Goal: Task Accomplishment & Management: Use online tool/utility

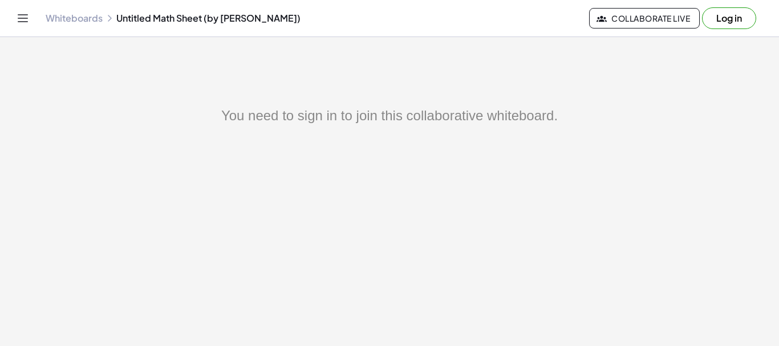
click at [87, 21] on link "Whiteboards" at bounding box center [74, 18] width 57 height 11
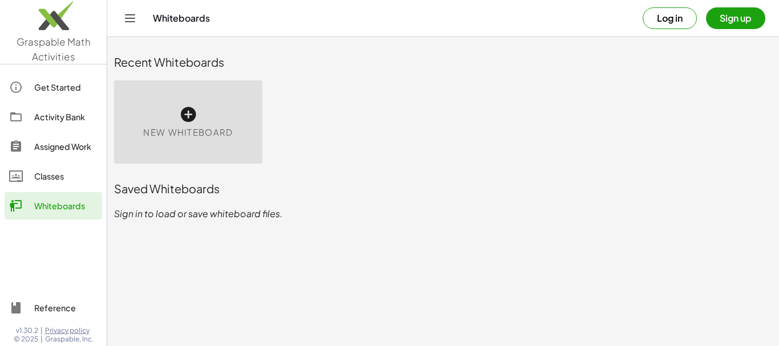
click at [187, 114] on icon at bounding box center [188, 115] width 18 height 18
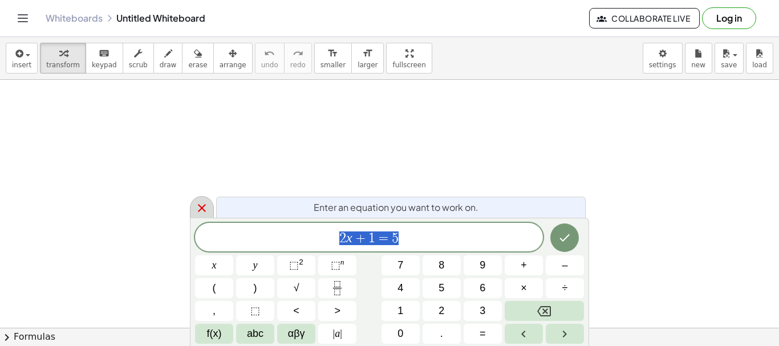
click at [202, 207] on icon at bounding box center [202, 208] width 14 height 14
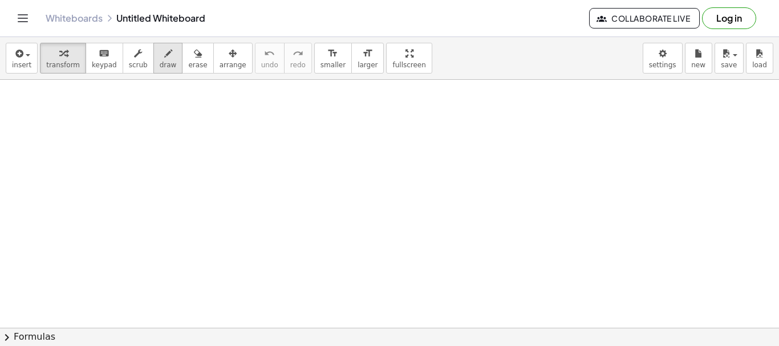
click at [164, 57] on icon "button" at bounding box center [168, 54] width 8 height 14
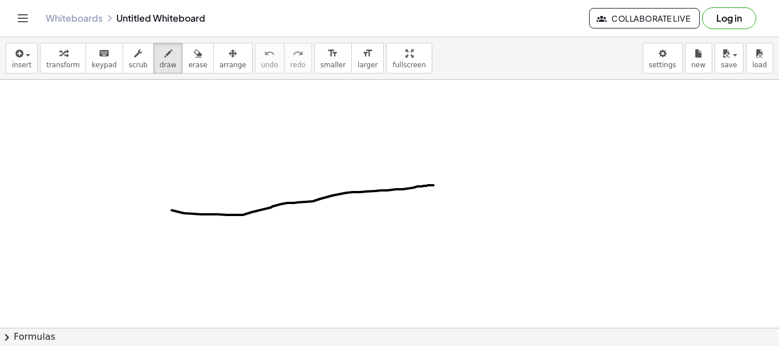
drag, startPoint x: 172, startPoint y: 211, endPoint x: 290, endPoint y: 228, distance: 119.9
click at [440, 185] on div at bounding box center [389, 328] width 779 height 496
drag, startPoint x: 173, startPoint y: 224, endPoint x: 169, endPoint y: 238, distance: 14.3
click at [169, 245] on div at bounding box center [389, 328] width 779 height 496
drag, startPoint x: 171, startPoint y: 230, endPoint x: 173, endPoint y: 238, distance: 7.9
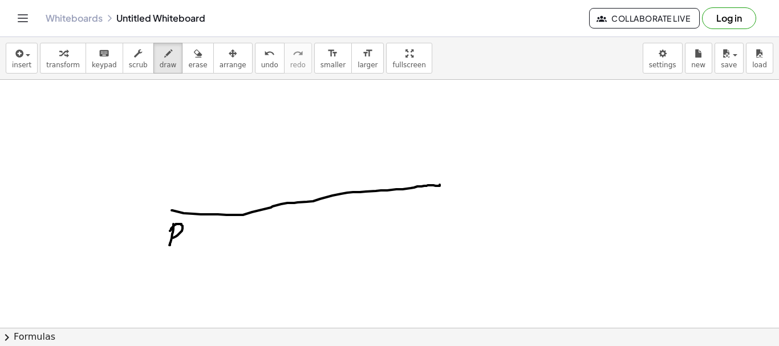
click at [173, 238] on div at bounding box center [389, 328] width 779 height 496
click at [293, 217] on div at bounding box center [389, 328] width 779 height 496
drag, startPoint x: 427, startPoint y: 196, endPoint x: 424, endPoint y: 207, distance: 11.4
click at [424, 215] on div at bounding box center [389, 328] width 779 height 496
drag, startPoint x: 428, startPoint y: 199, endPoint x: 446, endPoint y: 201, distance: 18.4
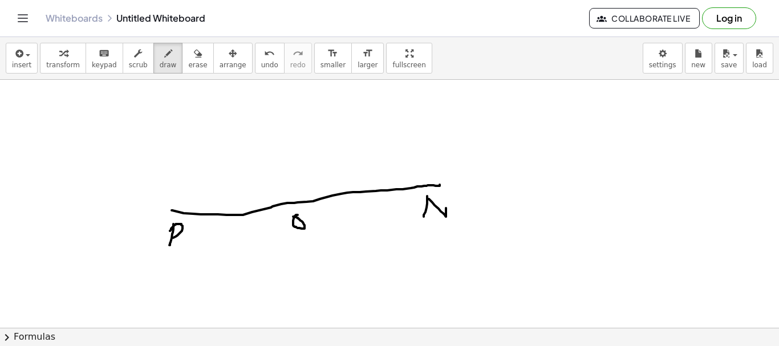
click at [448, 201] on div at bounding box center [389, 328] width 779 height 496
drag, startPoint x: 277, startPoint y: 87, endPoint x: 298, endPoint y: 205, distance: 120.0
click at [298, 205] on div at bounding box center [389, 328] width 779 height 496
drag, startPoint x: 256, startPoint y: 94, endPoint x: 265, endPoint y: 103, distance: 12.9
click at [265, 103] on div at bounding box center [389, 328] width 779 height 496
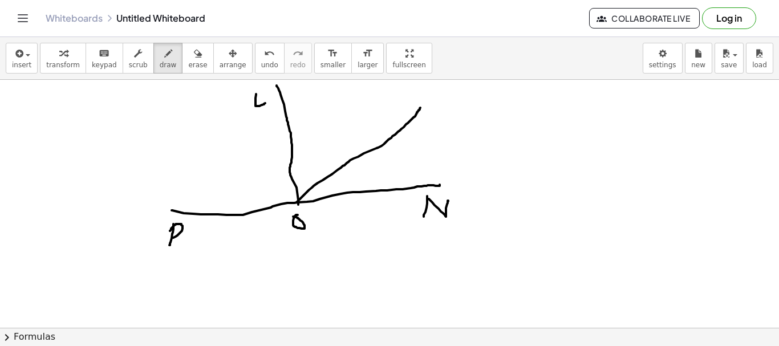
drag, startPoint x: 297, startPoint y: 203, endPoint x: 420, endPoint y: 108, distance: 155.9
click at [420, 108] on div at bounding box center [389, 328] width 779 height 496
drag, startPoint x: 394, startPoint y: 100, endPoint x: 401, endPoint y: 150, distance: 50.7
click at [408, 108] on div at bounding box center [389, 328] width 779 height 496
drag, startPoint x: 290, startPoint y: 183, endPoint x: 515, endPoint y: 106, distance: 237.1
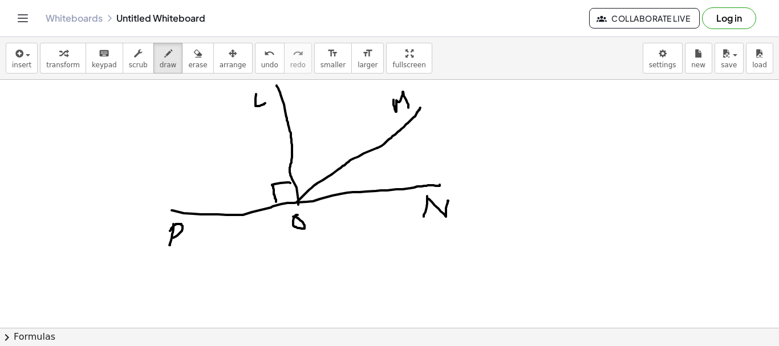
click at [277, 206] on div at bounding box center [389, 328] width 779 height 496
drag, startPoint x: 515, startPoint y: 106, endPoint x: 516, endPoint y: 125, distance: 18.9
click at [516, 135] on div at bounding box center [389, 328] width 779 height 496
drag, startPoint x: 517, startPoint y: 108, endPoint x: 543, endPoint y: 123, distance: 29.6
click at [532, 135] on div at bounding box center [389, 328] width 779 height 496
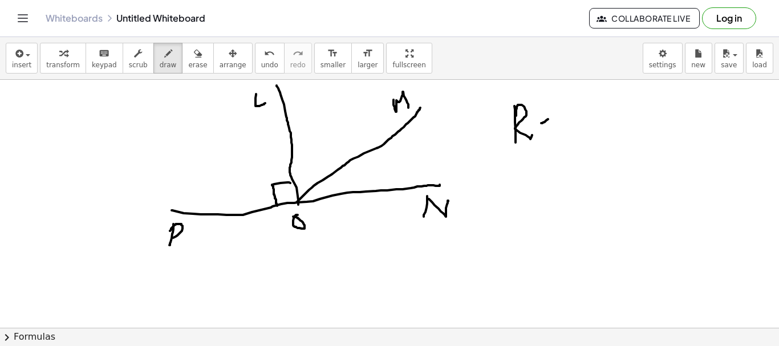
drag, startPoint x: 543, startPoint y: 123, endPoint x: 548, endPoint y: 119, distance: 7.0
click at [548, 119] on div at bounding box center [389, 328] width 779 height 496
drag, startPoint x: 541, startPoint y: 116, endPoint x: 507, endPoint y: 169, distance: 62.7
click at [545, 113] on div at bounding box center [389, 328] width 779 height 496
drag, startPoint x: 294, startPoint y: 183, endPoint x: 275, endPoint y: 199, distance: 25.1
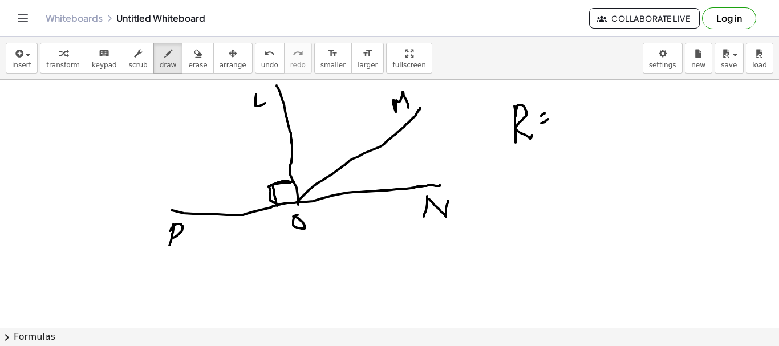
click at [275, 202] on div at bounding box center [389, 328] width 779 height 496
drag, startPoint x: 290, startPoint y: 184, endPoint x: 272, endPoint y: 205, distance: 28.0
click at [272, 203] on div at bounding box center [389, 328] width 779 height 496
drag, startPoint x: 564, startPoint y: 97, endPoint x: 569, endPoint y: 107, distance: 10.7
click at [570, 121] on div at bounding box center [389, 328] width 779 height 496
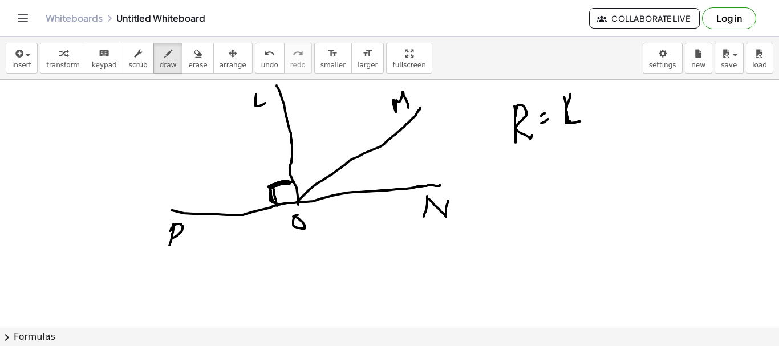
drag, startPoint x: 570, startPoint y: 94, endPoint x: 580, endPoint y: 122, distance: 29.0
click at [580, 122] on div at bounding box center [389, 328] width 779 height 496
drag, startPoint x: 588, startPoint y: 94, endPoint x: 586, endPoint y: 109, distance: 14.9
click at [582, 119] on div at bounding box center [389, 328] width 779 height 496
click at [585, 108] on div at bounding box center [389, 328] width 779 height 496
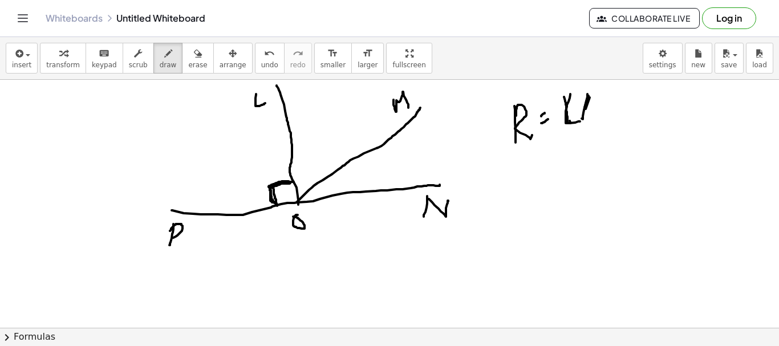
click at [586, 108] on div at bounding box center [389, 328] width 779 height 496
drag, startPoint x: 589, startPoint y: 100, endPoint x: 585, endPoint y: 110, distance: 9.7
click at [585, 110] on div at bounding box center [389, 328] width 779 height 496
drag, startPoint x: 603, startPoint y: 100, endPoint x: 598, endPoint y: 96, distance: 6.1
click at [598, 96] on div at bounding box center [389, 328] width 779 height 496
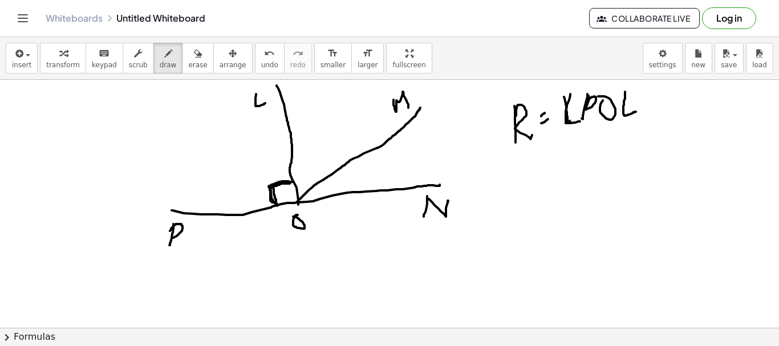
drag, startPoint x: 625, startPoint y: 92, endPoint x: 646, endPoint y: 115, distance: 31.1
click at [637, 111] on div at bounding box center [389, 328] width 779 height 496
drag, startPoint x: 525, startPoint y: 157, endPoint x: 524, endPoint y: 166, distance: 8.6
click at [524, 189] on div at bounding box center [389, 328] width 779 height 496
drag, startPoint x: 527, startPoint y: 159, endPoint x: 529, endPoint y: 180, distance: 21.2
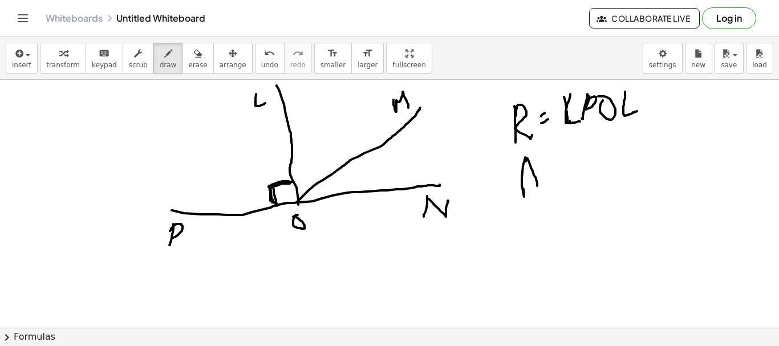
click at [537, 187] on div at bounding box center [389, 328] width 779 height 496
drag, startPoint x: 525, startPoint y: 177, endPoint x: 536, endPoint y: 170, distance: 12.3
click at [536, 170] on div at bounding box center [389, 328] width 779 height 496
drag, startPoint x: 550, startPoint y: 175, endPoint x: 556, endPoint y: 170, distance: 7.7
click at [556, 170] on div at bounding box center [389, 328] width 779 height 496
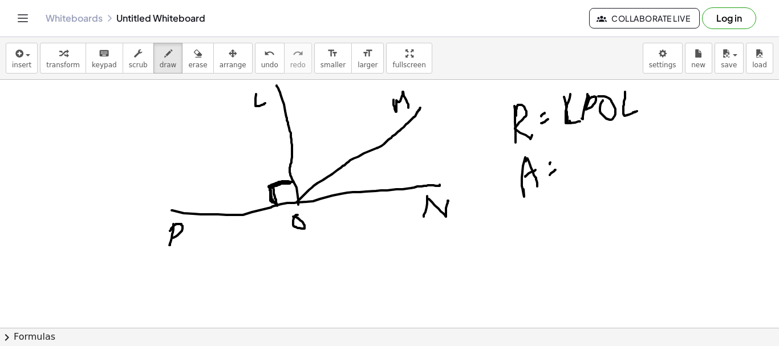
click at [552, 161] on div at bounding box center [389, 328] width 779 height 496
click at [298, 201] on div at bounding box center [389, 328] width 779 height 496
drag, startPoint x: 572, startPoint y: 143, endPoint x: 578, endPoint y: 169, distance: 27.0
click at [578, 169] on div at bounding box center [389, 328] width 779 height 496
drag, startPoint x: 569, startPoint y: 144, endPoint x: 577, endPoint y: 165, distance: 22.0
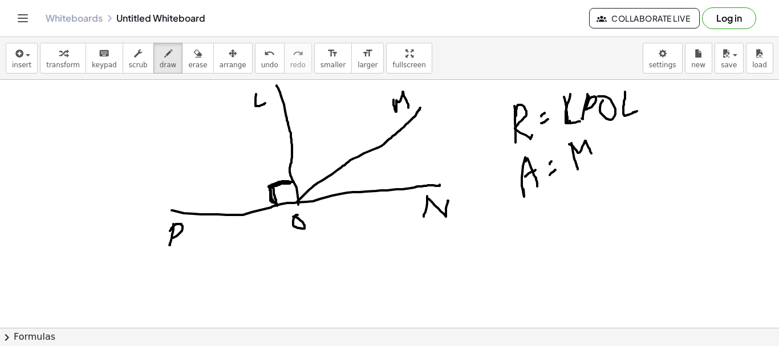
click at [594, 159] on div at bounding box center [389, 328] width 779 height 496
drag, startPoint x: 565, startPoint y: 148, endPoint x: 569, endPoint y: 163, distance: 15.5
click at [569, 163] on div at bounding box center [389, 328] width 779 height 496
drag, startPoint x: 601, startPoint y: 142, endPoint x: 595, endPoint y: 143, distance: 6.3
click at [595, 143] on div at bounding box center [389, 328] width 779 height 496
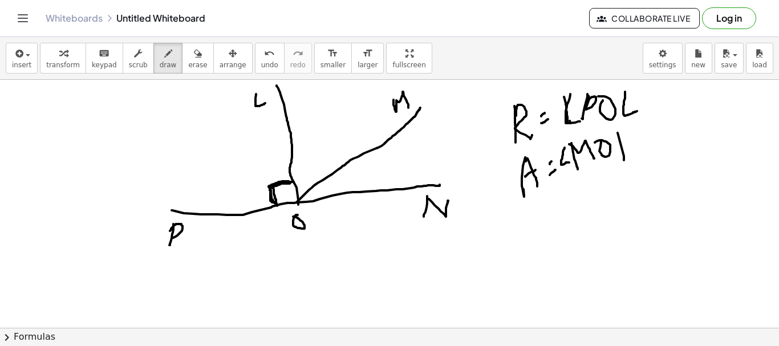
drag, startPoint x: 618, startPoint y: 133, endPoint x: 624, endPoint y: 153, distance: 21.5
click at [624, 158] on div at bounding box center [389, 328] width 779 height 496
drag, startPoint x: 620, startPoint y: 133, endPoint x: 634, endPoint y: 122, distance: 18.6
click at [634, 122] on div at bounding box center [389, 328] width 779 height 496
drag, startPoint x: 533, startPoint y: 212, endPoint x: 527, endPoint y: 214, distance: 6.5
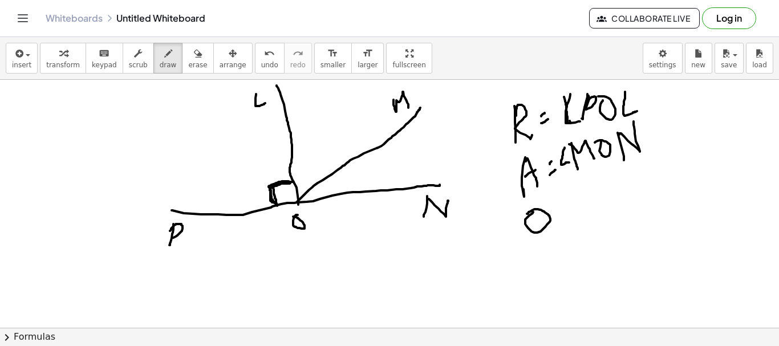
click at [527, 214] on div at bounding box center [389, 328] width 779 height 496
drag, startPoint x: 559, startPoint y: 215, endPoint x: 568, endPoint y: 211, distance: 9.7
click at [568, 211] on div at bounding box center [389, 328] width 779 height 496
drag, startPoint x: 562, startPoint y: 208, endPoint x: 569, endPoint y: 205, distance: 7.4
click at [567, 204] on div at bounding box center [389, 328] width 779 height 496
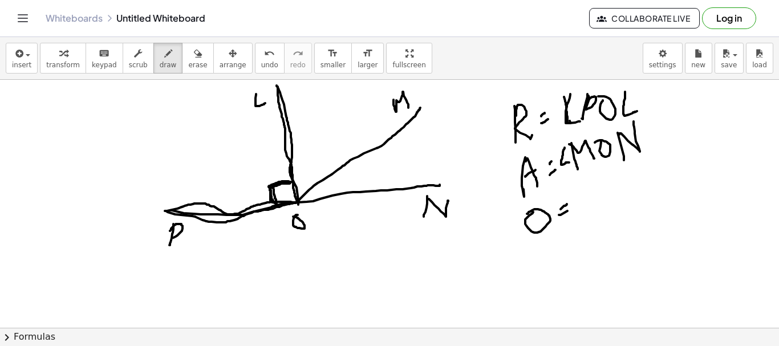
drag, startPoint x: 278, startPoint y: 87, endPoint x: 299, endPoint y: 201, distance: 116.0
click at [299, 201] on div at bounding box center [389, 328] width 779 height 496
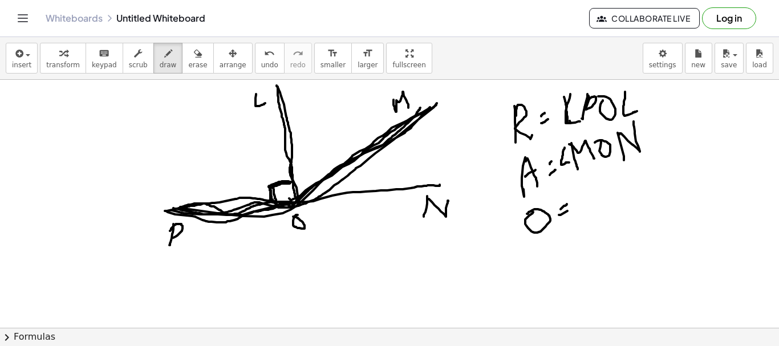
drag, startPoint x: 173, startPoint y: 208, endPoint x: 312, endPoint y: 235, distance: 141.2
click at [289, 197] on div at bounding box center [389, 328] width 779 height 496
drag, startPoint x: 592, startPoint y: 205, endPoint x: 604, endPoint y: 208, distance: 12.9
click at [604, 208] on div at bounding box center [389, 328] width 779 height 496
drag, startPoint x: 615, startPoint y: 186, endPoint x: 618, endPoint y: 193, distance: 7.4
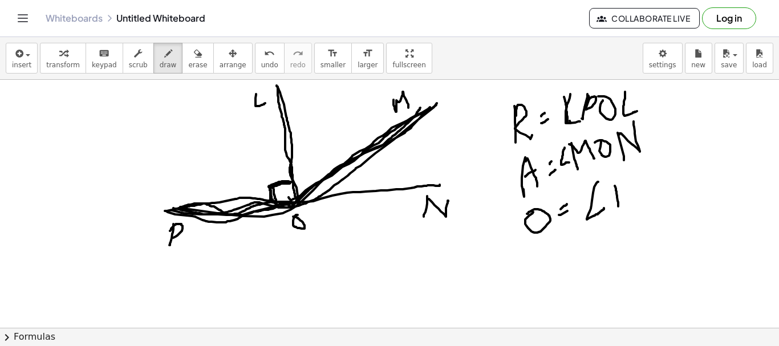
click at [618, 203] on div at bounding box center [389, 328] width 779 height 496
drag, startPoint x: 618, startPoint y: 184, endPoint x: 625, endPoint y: 182, distance: 7.2
click at [614, 191] on div at bounding box center [389, 328] width 779 height 496
click at [628, 176] on div at bounding box center [389, 328] width 779 height 496
drag, startPoint x: 642, startPoint y: 165, endPoint x: 667, endPoint y: 169, distance: 24.9
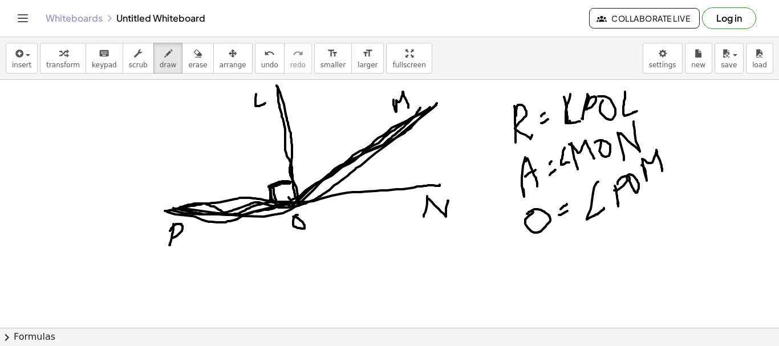
click at [662, 169] on div at bounding box center [389, 328] width 779 height 496
drag, startPoint x: 495, startPoint y: 263, endPoint x: 511, endPoint y: 285, distance: 27.4
click at [479, 285] on div at bounding box center [389, 328] width 779 height 496
drag, startPoint x: 506, startPoint y: 281, endPoint x: 516, endPoint y: 277, distance: 10.8
click at [517, 277] on div at bounding box center [389, 328] width 779 height 496
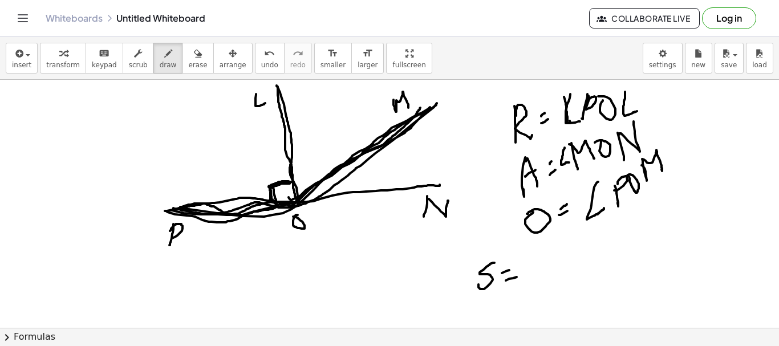
drag, startPoint x: 509, startPoint y: 270, endPoint x: 529, endPoint y: 266, distance: 20.4
click at [513, 269] on div at bounding box center [389, 328] width 779 height 496
drag, startPoint x: 536, startPoint y: 258, endPoint x: 548, endPoint y: 272, distance: 17.8
click at [540, 273] on div at bounding box center [389, 328] width 779 height 496
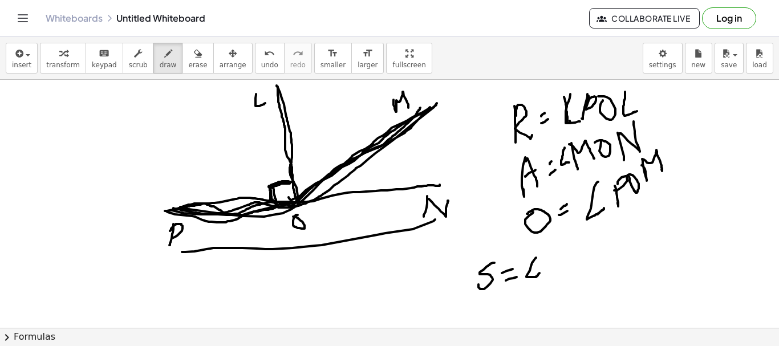
drag, startPoint x: 182, startPoint y: 252, endPoint x: 436, endPoint y: 219, distance: 256.0
click at [436, 219] on div at bounding box center [389, 328] width 779 height 496
drag, startPoint x: 558, startPoint y: 252, endPoint x: 560, endPoint y: 266, distance: 14.4
click at [561, 273] on div at bounding box center [389, 328] width 779 height 496
drag, startPoint x: 561, startPoint y: 254, endPoint x: 568, endPoint y: 256, distance: 7.2
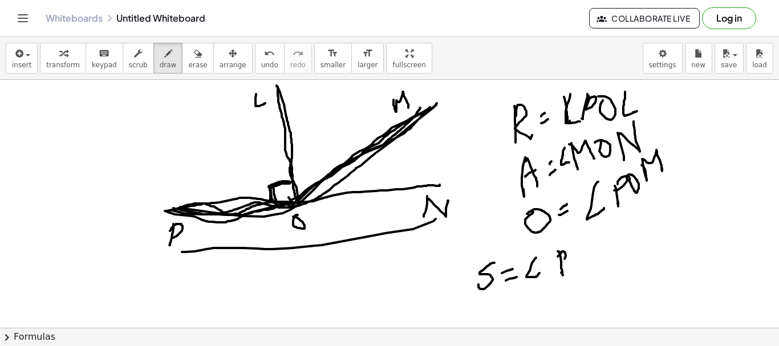
click at [561, 264] on div at bounding box center [389, 328] width 779 height 496
drag, startPoint x: 576, startPoint y: 254, endPoint x: 590, endPoint y: 252, distance: 15.0
click at [576, 256] on div at bounding box center [389, 328] width 779 height 496
click at [601, 249] on div at bounding box center [389, 328] width 779 height 496
drag, startPoint x: 590, startPoint y: 251, endPoint x: 617, endPoint y: 243, distance: 28.0
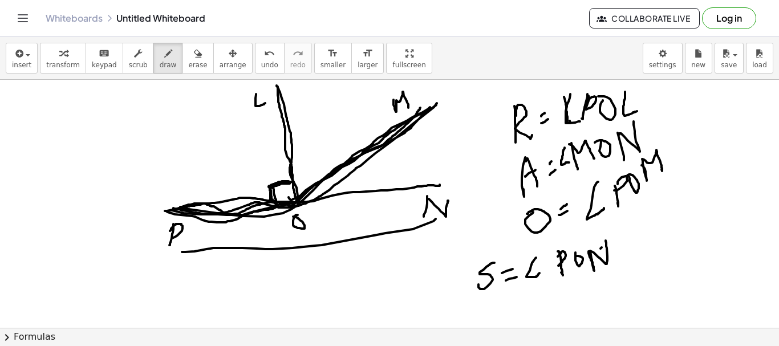
click at [608, 240] on div at bounding box center [389, 328] width 779 height 496
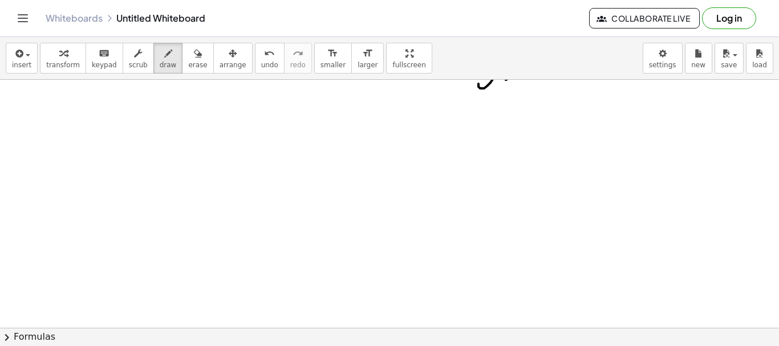
scroll to position [228, 0]
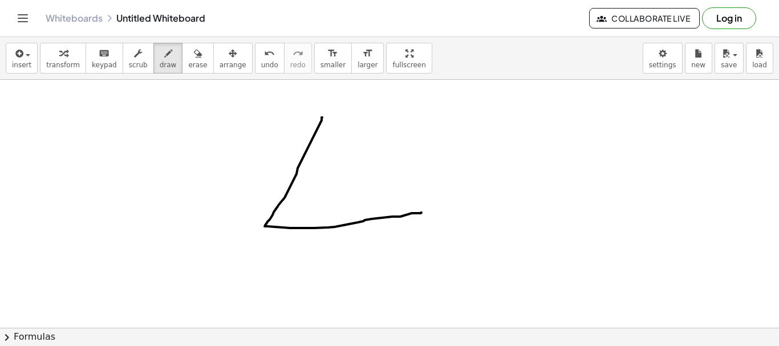
drag, startPoint x: 322, startPoint y: 118, endPoint x: 342, endPoint y: 123, distance: 20.1
click at [422, 211] on div at bounding box center [389, 100] width 779 height 496
drag, startPoint x: 341, startPoint y: 102, endPoint x: 347, endPoint y: 118, distance: 17.2
click at [347, 118] on div at bounding box center [389, 100] width 779 height 496
drag, startPoint x: 438, startPoint y: 199, endPoint x: 440, endPoint y: 225, distance: 25.8
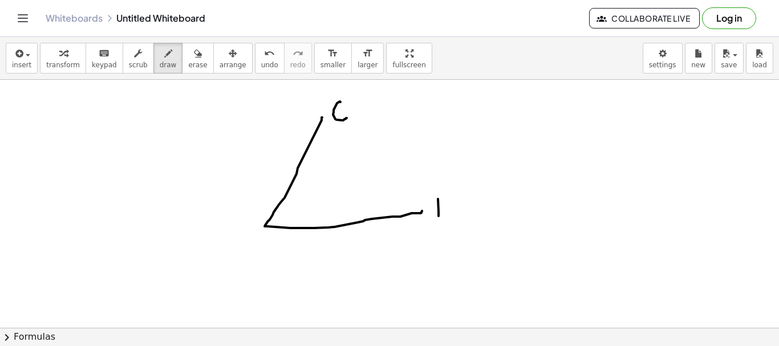
click at [440, 225] on div at bounding box center [389, 100] width 779 height 496
drag, startPoint x: 439, startPoint y: 203, endPoint x: 452, endPoint y: 225, distance: 26.6
click at [453, 225] on div at bounding box center [389, 100] width 779 height 496
drag, startPoint x: 438, startPoint y: 216, endPoint x: 445, endPoint y: 214, distance: 7.5
click at [445, 214] on div at bounding box center [389, 100] width 779 height 496
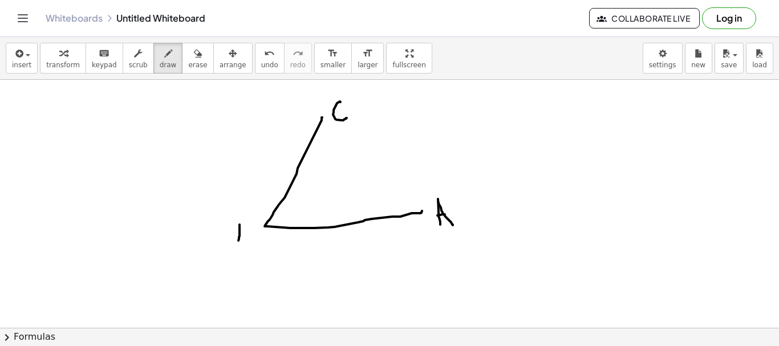
drag, startPoint x: 240, startPoint y: 225, endPoint x: 238, endPoint y: 240, distance: 15.5
click at [237, 244] on div at bounding box center [389, 100] width 779 height 496
drag, startPoint x: 244, startPoint y: 221, endPoint x: 233, endPoint y: 242, distance: 24.0
click at [233, 242] on div at bounding box center [389, 100] width 779 height 496
click at [265, 226] on div at bounding box center [389, 100] width 779 height 496
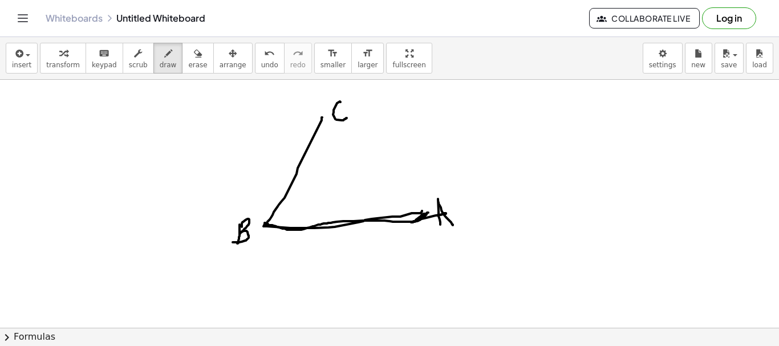
drag, startPoint x: 265, startPoint y: 225, endPoint x: 444, endPoint y: 213, distance: 179.5
click at [444, 213] on div at bounding box center [389, 100] width 779 height 496
drag, startPoint x: 265, startPoint y: 222, endPoint x: 323, endPoint y: 118, distance: 119.5
click at [323, 118] on div at bounding box center [389, 100] width 779 height 496
drag, startPoint x: 277, startPoint y: 210, endPoint x: 287, endPoint y: 223, distance: 16.7
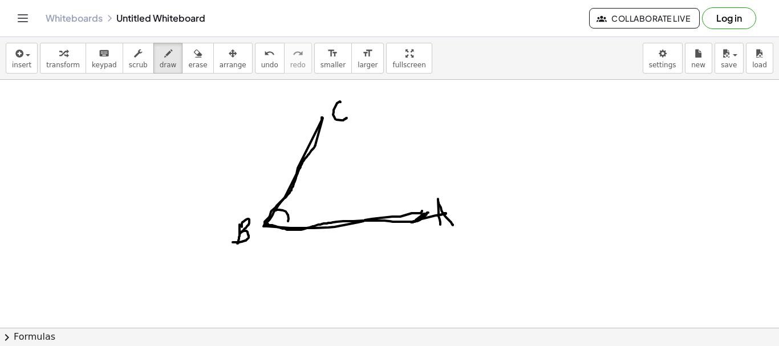
click at [286, 225] on div at bounding box center [389, 100] width 779 height 496
drag, startPoint x: 298, startPoint y: 201, endPoint x: 300, endPoint y: 211, distance: 9.3
click at [300, 211] on div at bounding box center [389, 100] width 779 height 496
drag, startPoint x: 310, startPoint y: 195, endPoint x: 323, endPoint y: 191, distance: 13.9
click at [323, 191] on div at bounding box center [389, 100] width 779 height 496
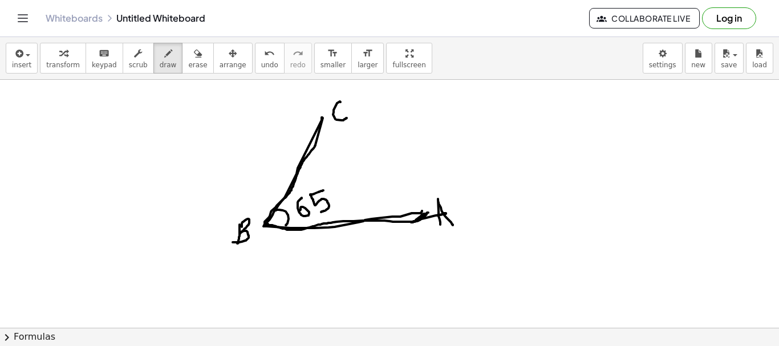
drag, startPoint x: 310, startPoint y: 195, endPoint x: 319, endPoint y: 212, distance: 19.1
click at [319, 212] on div at bounding box center [389, 100] width 779 height 496
click at [329, 183] on div at bounding box center [389, 100] width 779 height 496
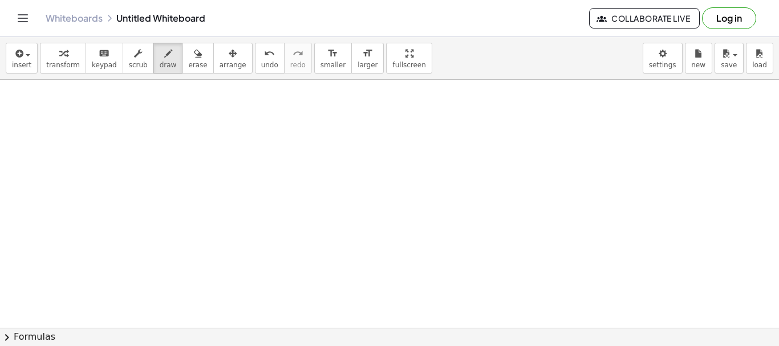
scroll to position [419, 0]
drag, startPoint x: 201, startPoint y: 221, endPoint x: 444, endPoint y: 149, distance: 253.3
click at [444, 149] on div at bounding box center [389, 33] width 779 height 744
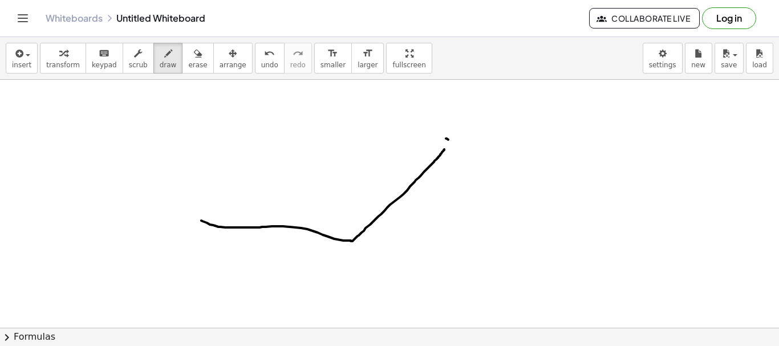
drag, startPoint x: 446, startPoint y: 139, endPoint x: 458, endPoint y: 149, distance: 15.8
click at [458, 149] on div at bounding box center [389, 33] width 779 height 744
drag, startPoint x: 454, startPoint y: 140, endPoint x: 450, endPoint y: 166, distance: 26.5
click at [451, 151] on div at bounding box center [389, 33] width 779 height 744
drag, startPoint x: 354, startPoint y: 247, endPoint x: 370, endPoint y: 262, distance: 21.8
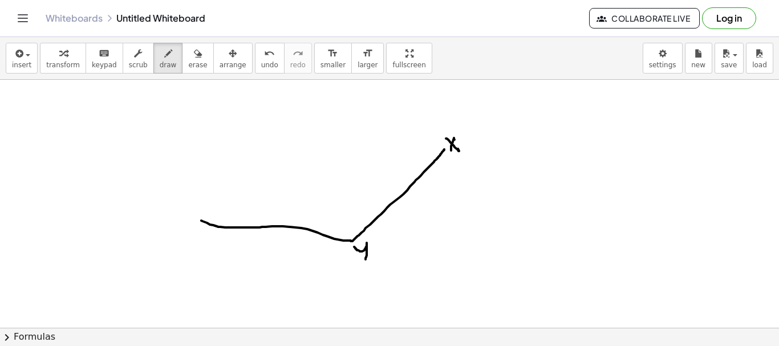
click at [367, 261] on div at bounding box center [389, 33] width 779 height 744
drag, startPoint x: 191, startPoint y: 230, endPoint x: 204, endPoint y: 234, distance: 14.3
click at [204, 234] on div at bounding box center [389, 33] width 779 height 744
click at [351, 239] on div at bounding box center [389, 33] width 779 height 744
drag, startPoint x: 439, startPoint y: 149, endPoint x: 446, endPoint y: 153, distance: 8.2
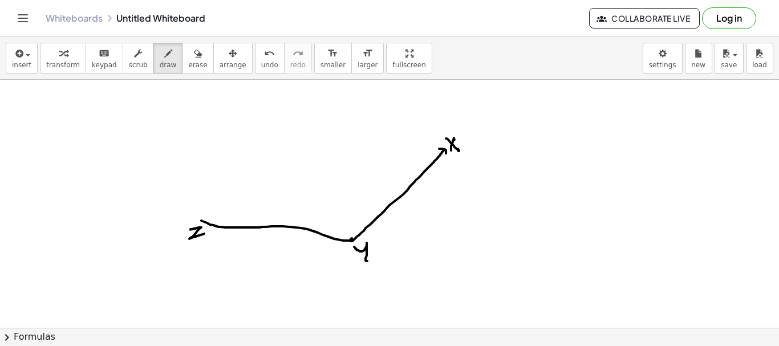
click at [446, 153] on div at bounding box center [389, 33] width 779 height 744
drag, startPoint x: 333, startPoint y: 238, endPoint x: 361, endPoint y: 230, distance: 28.5
click at [361, 230] on div at bounding box center [389, 33] width 779 height 744
drag, startPoint x: 326, startPoint y: 211, endPoint x: 338, endPoint y: 212, distance: 12.0
click at [329, 221] on div at bounding box center [389, 33] width 779 height 744
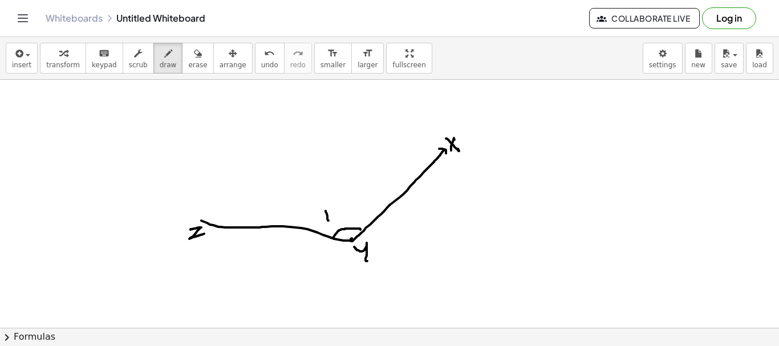
click at [341, 221] on div at bounding box center [389, 33] width 779 height 744
drag, startPoint x: 340, startPoint y: 217, endPoint x: 347, endPoint y: 217, distance: 6.8
click at [345, 221] on div at bounding box center [389, 33] width 779 height 744
click at [350, 208] on div at bounding box center [389, 33] width 779 height 744
click at [355, 201] on div at bounding box center [389, 33] width 779 height 744
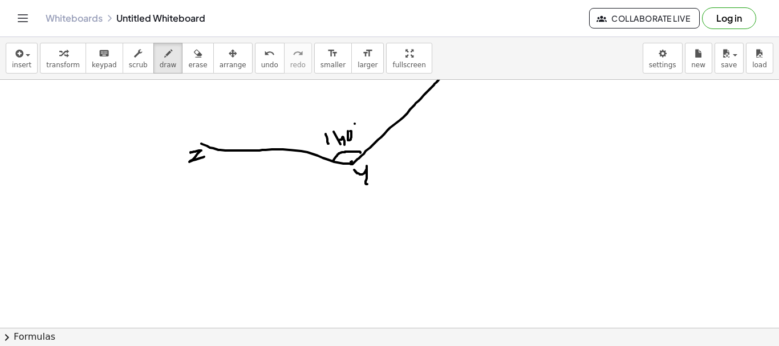
scroll to position [553, 0]
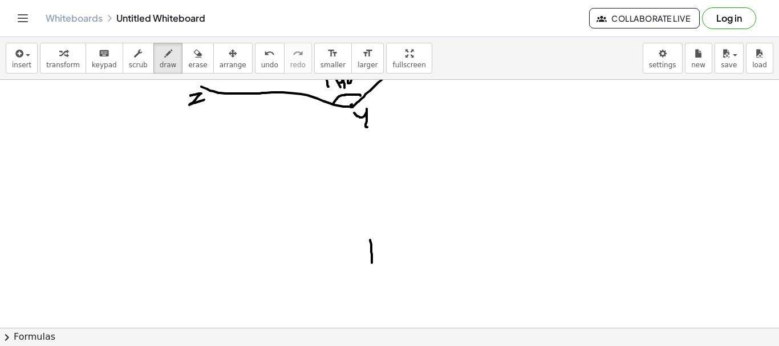
drag, startPoint x: 370, startPoint y: 240, endPoint x: 371, endPoint y: 270, distance: 29.7
click at [371, 270] on div at bounding box center [389, 23] width 779 height 993
drag, startPoint x: 370, startPoint y: 246, endPoint x: 371, endPoint y: 253, distance: 6.9
click at [371, 253] on div at bounding box center [389, 23] width 779 height 993
drag, startPoint x: 493, startPoint y: 242, endPoint x: 505, endPoint y: 263, distance: 23.5
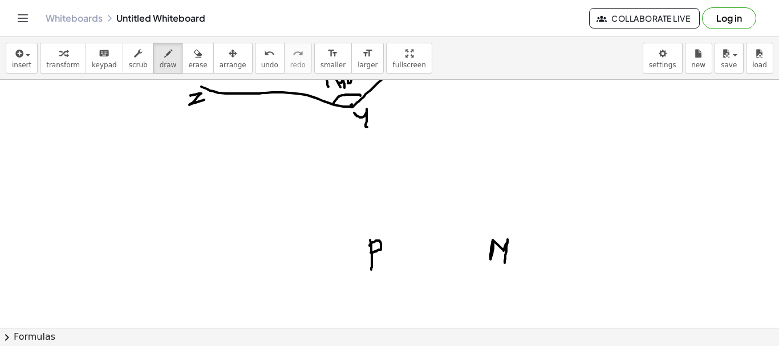
click at [505, 263] on div at bounding box center [389, 23] width 779 height 993
drag, startPoint x: 375, startPoint y: 229, endPoint x: 502, endPoint y: 151, distance: 149.3
click at [502, 151] on div at bounding box center [389, 23] width 779 height 993
click at [513, 151] on div at bounding box center [389, 23] width 779 height 993
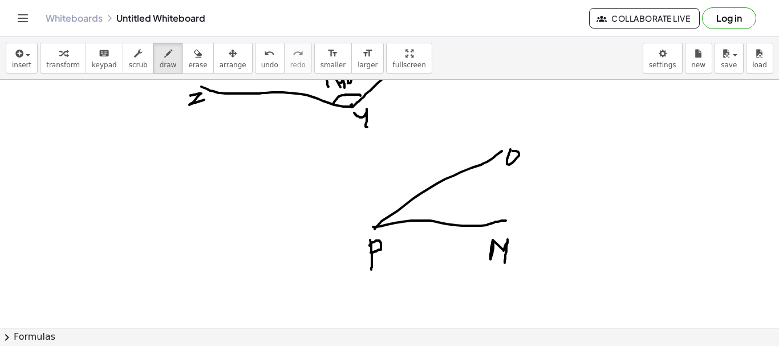
drag, startPoint x: 373, startPoint y: 227, endPoint x: 506, endPoint y: 221, distance: 133.1
click at [506, 221] on div at bounding box center [389, 23] width 779 height 993
drag, startPoint x: 395, startPoint y: 211, endPoint x: 401, endPoint y: 222, distance: 13.0
click at [401, 222] on div at bounding box center [389, 23] width 779 height 993
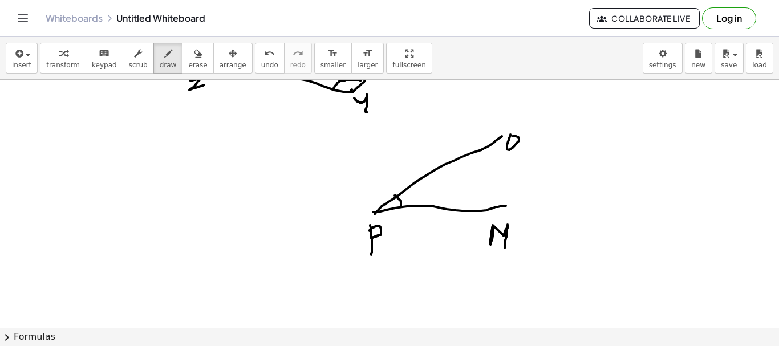
scroll to position [610, 0]
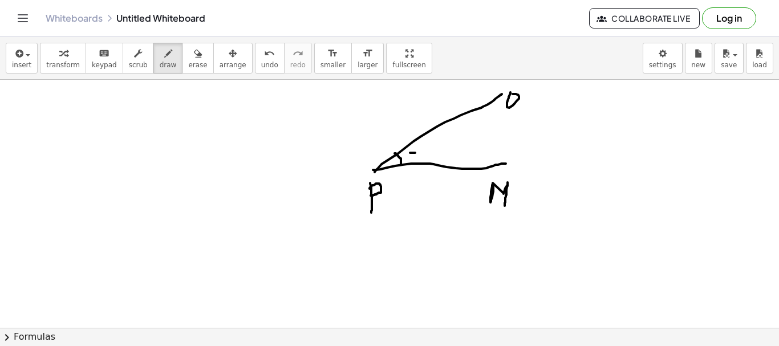
drag, startPoint x: 410, startPoint y: 153, endPoint x: 417, endPoint y: 159, distance: 8.9
drag, startPoint x: 418, startPoint y: 152, endPoint x: 428, endPoint y: 150, distance: 10.0
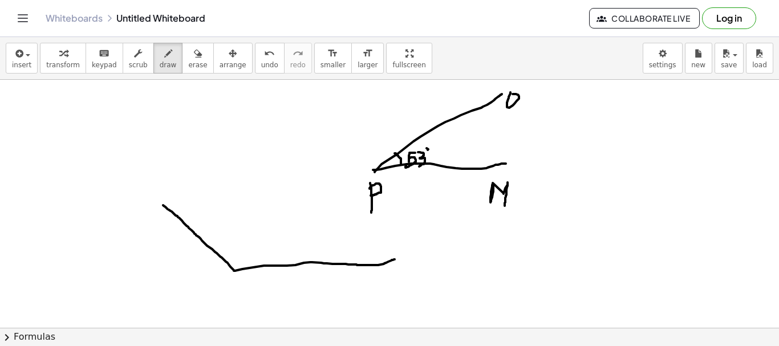
drag, startPoint x: 163, startPoint y: 205, endPoint x: 395, endPoint y: 260, distance: 237.9
drag, startPoint x: 237, startPoint y: 278, endPoint x: 242, endPoint y: 294, distance: 16.8
drag, startPoint x: 399, startPoint y: 269, endPoint x: 400, endPoint y: 277, distance: 8.6
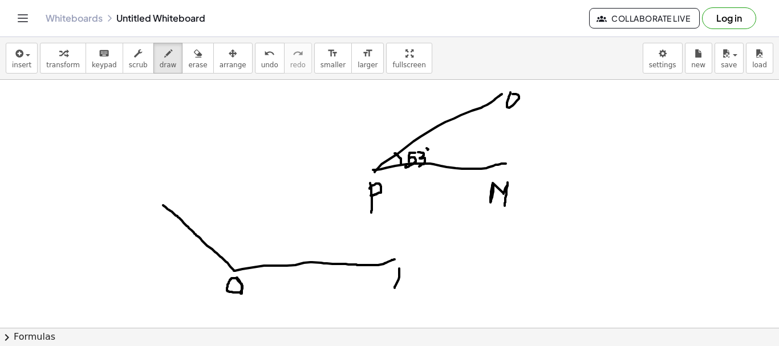
drag, startPoint x: 398, startPoint y: 269, endPoint x: 408, endPoint y: 286, distance: 20.2
drag, startPoint x: 236, startPoint y: 278, endPoint x: 243, endPoint y: 296, distance: 18.4
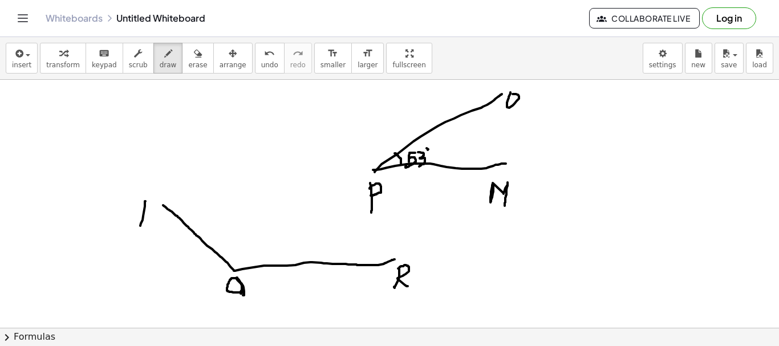
drag, startPoint x: 145, startPoint y: 201, endPoint x: 145, endPoint y: 213, distance: 12.0
drag, startPoint x: 146, startPoint y: 208, endPoint x: 148, endPoint y: 215, distance: 7.8
drag, startPoint x: 221, startPoint y: 257, endPoint x: 246, endPoint y: 271, distance: 29.4
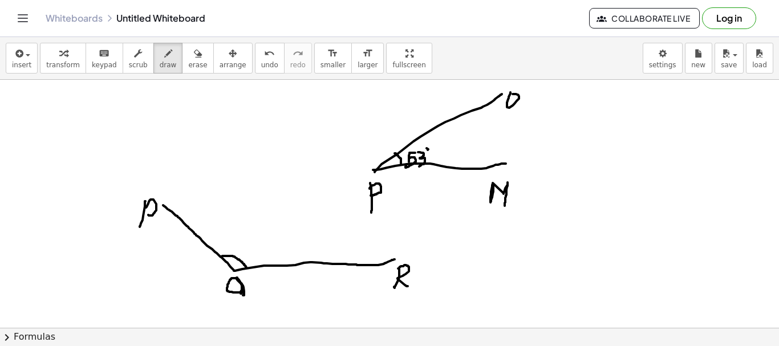
drag, startPoint x: 232, startPoint y: 236, endPoint x: 244, endPoint y: 234, distance: 11.6
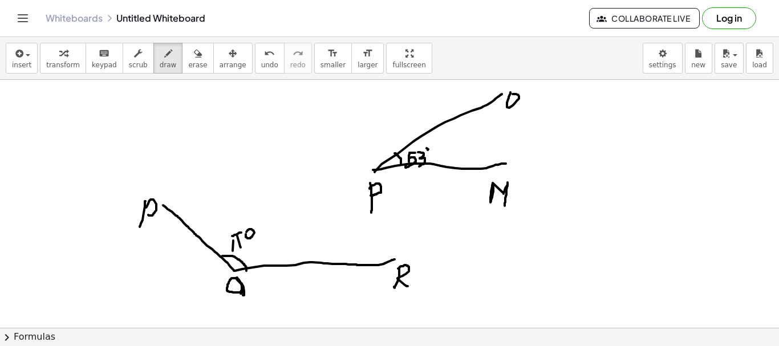
drag, startPoint x: 246, startPoint y: 234, endPoint x: 260, endPoint y: 228, distance: 15.1
drag, startPoint x: 225, startPoint y: 241, endPoint x: 233, endPoint y: 250, distance: 12.6
drag, startPoint x: 233, startPoint y: 237, endPoint x: 237, endPoint y: 243, distance: 7.3
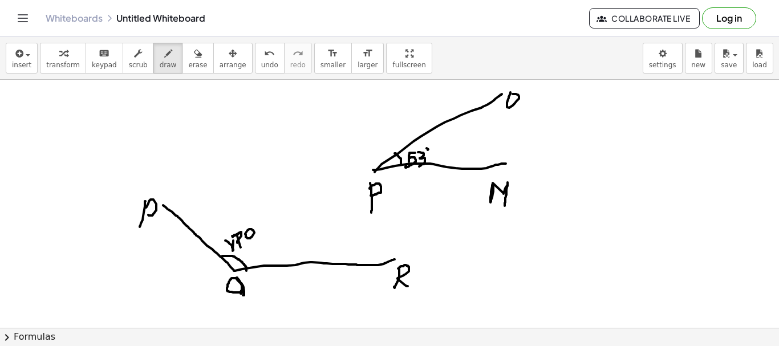
drag, startPoint x: 163, startPoint y: 205, endPoint x: 172, endPoint y: 204, distance: 9.1
drag, startPoint x: 388, startPoint y: 256, endPoint x: 392, endPoint y: 266, distance: 11.2
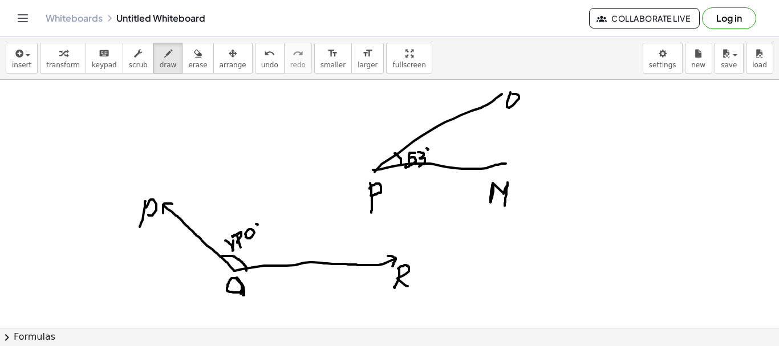
drag, startPoint x: 164, startPoint y: 207, endPoint x: 163, endPoint y: 253, distance: 46.2
drag, startPoint x: 163, startPoint y: 253, endPoint x: 180, endPoint y: 253, distance: 17.1
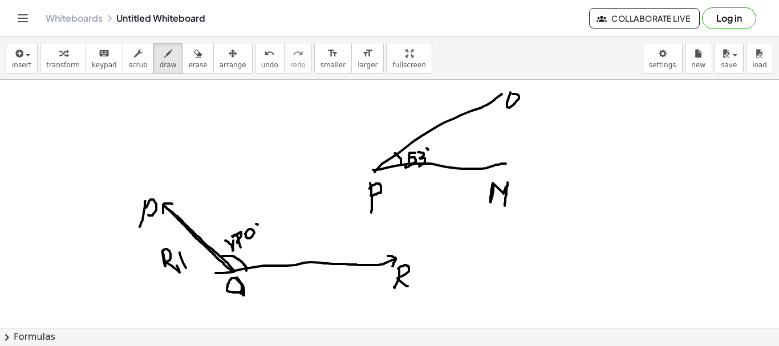
drag, startPoint x: 180, startPoint y: 253, endPoint x: 253, endPoint y: 280, distance: 78.3
drag, startPoint x: 246, startPoint y: 277, endPoint x: 309, endPoint y: 285, distance: 63.8
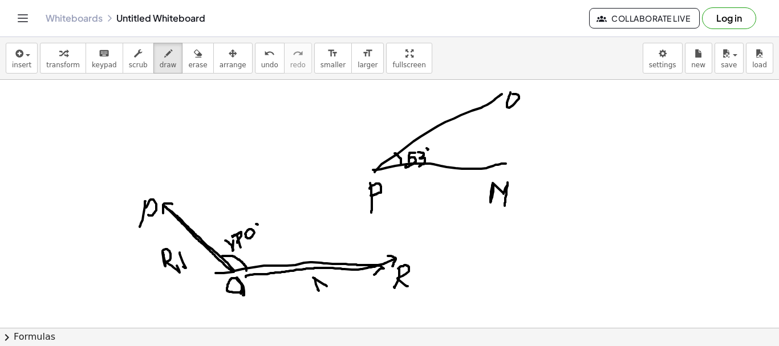
drag, startPoint x: 313, startPoint y: 278, endPoint x: 335, endPoint y: 279, distance: 22.3
drag, startPoint x: 335, startPoint y: 279, endPoint x: 321, endPoint y: 283, distance: 15.4
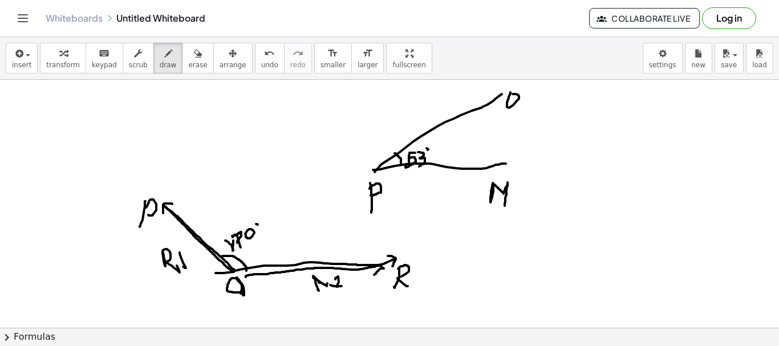
drag, startPoint x: 220, startPoint y: 303, endPoint x: 236, endPoint y: 299, distance: 16.5
drag, startPoint x: 183, startPoint y: 224, endPoint x: 391, endPoint y: 262, distance: 211.8
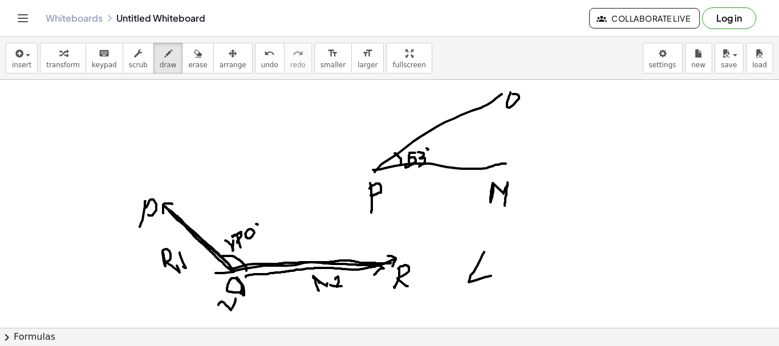
drag, startPoint x: 484, startPoint y: 252, endPoint x: 491, endPoint y: 276, distance: 24.9
drag, startPoint x: 509, startPoint y: 250, endPoint x: 512, endPoint y: 256, distance: 6.4
drag, startPoint x: 510, startPoint y: 252, endPoint x: 509, endPoint y: 260, distance: 7.5
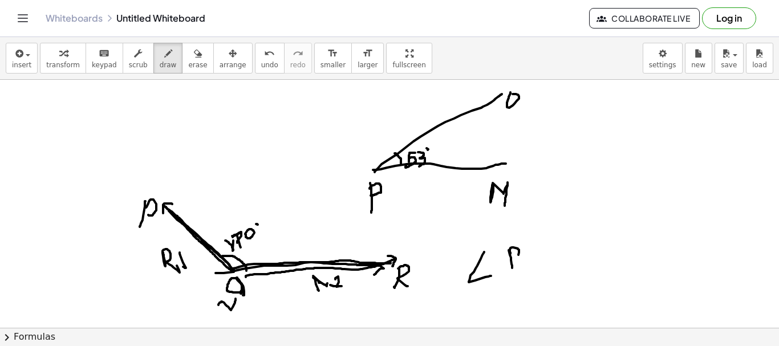
drag, startPoint x: 538, startPoint y: 246, endPoint x: 572, endPoint y: 249, distance: 34.3
drag, startPoint x: 549, startPoint y: 241, endPoint x: 574, endPoint y: 255, distance: 28.1
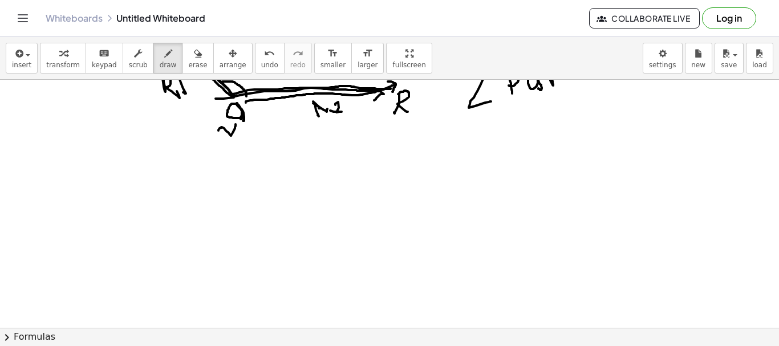
scroll to position [859, 0]
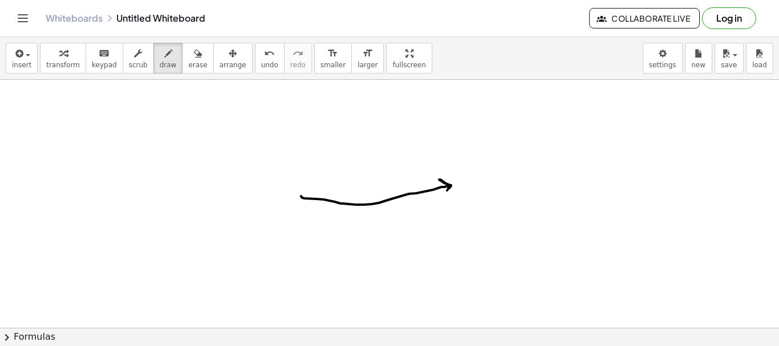
drag, startPoint x: 301, startPoint y: 196, endPoint x: 299, endPoint y: 220, distance: 23.5
drag, startPoint x: 309, startPoint y: 195, endPoint x: 302, endPoint y: 214, distance: 20.0
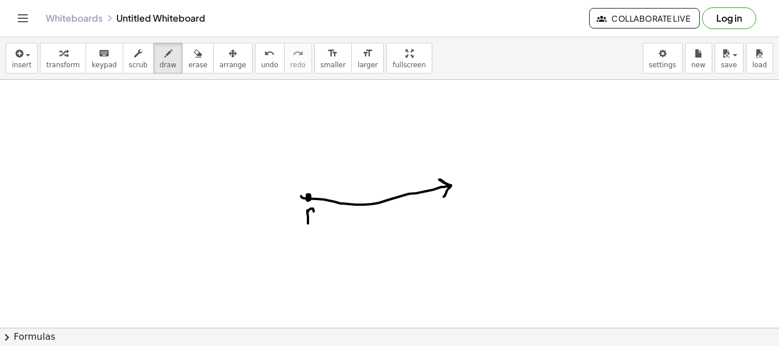
drag, startPoint x: 307, startPoint y: 213, endPoint x: 337, endPoint y: 220, distance: 30.4
drag, startPoint x: 447, startPoint y: 202, endPoint x: 471, endPoint y: 233, distance: 39.1
drag, startPoint x: 503, startPoint y: 196, endPoint x: 503, endPoint y: 183, distance: 13.1
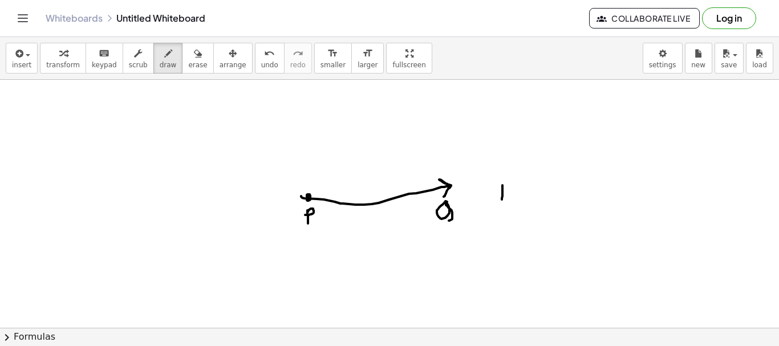
drag, startPoint x: 503, startPoint y: 183, endPoint x: 521, endPoint y: 194, distance: 21.7
drag, startPoint x: 518, startPoint y: 187, endPoint x: 559, endPoint y: 232, distance: 60.6
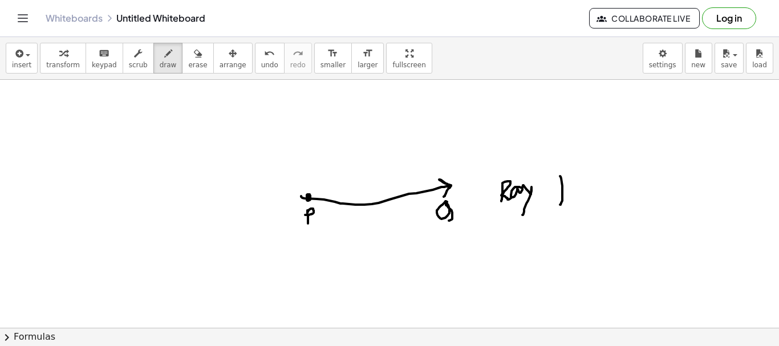
drag, startPoint x: 560, startPoint y: 176, endPoint x: 561, endPoint y: 197, distance: 20.5
drag, startPoint x: 561, startPoint y: 175, endPoint x: 572, endPoint y: 191, distance: 19.6
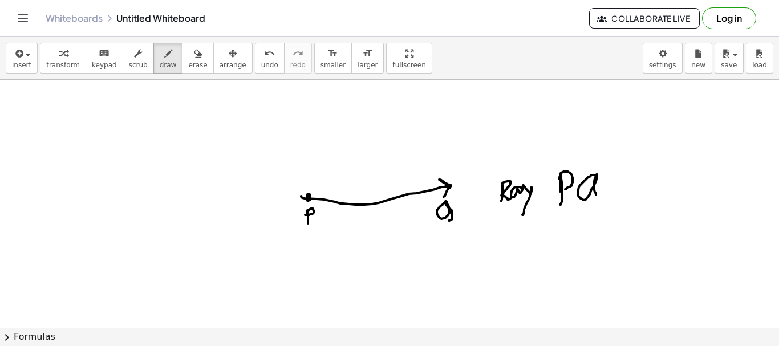
drag, startPoint x: 590, startPoint y: 177, endPoint x: 558, endPoint y: 161, distance: 35.0
drag, startPoint x: 558, startPoint y: 161, endPoint x: 596, endPoint y: 169, distance: 39.0
drag, startPoint x: 311, startPoint y: 278, endPoint x: 449, endPoint y: 253, distance: 140.3
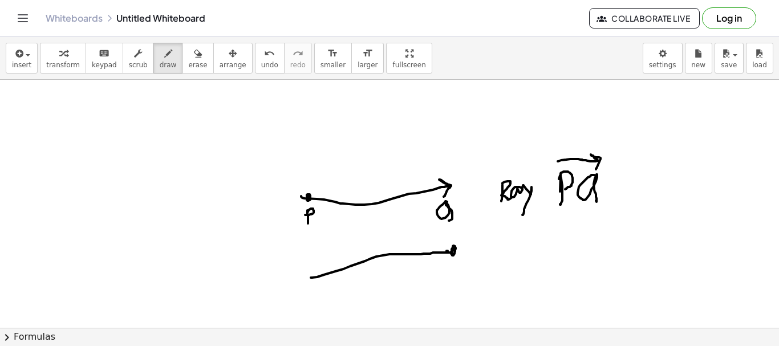
drag, startPoint x: 308, startPoint y: 281, endPoint x: 312, endPoint y: 277, distance: 6.1
drag, startPoint x: 318, startPoint y: 288, endPoint x: 316, endPoint y: 296, distance: 7.8
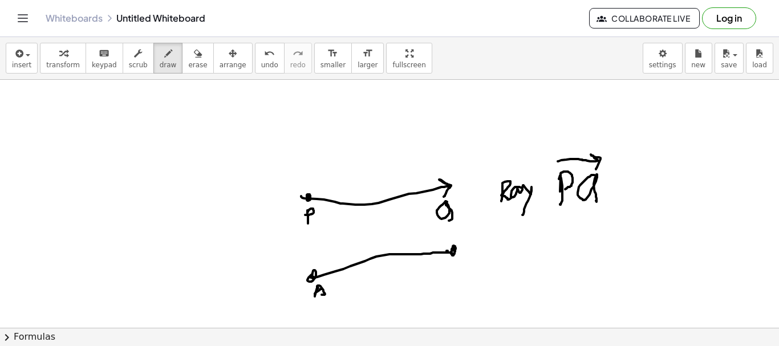
drag, startPoint x: 315, startPoint y: 294, endPoint x: 350, endPoint y: 285, distance: 36.5
drag, startPoint x: 455, startPoint y: 267, endPoint x: 456, endPoint y: 280, distance: 13.1
drag, startPoint x: 503, startPoint y: 245, endPoint x: 507, endPoint y: 258, distance: 14.3
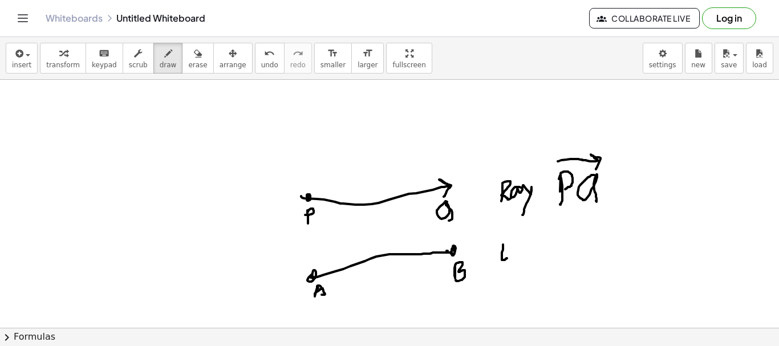
drag, startPoint x: 522, startPoint y: 240, endPoint x: 512, endPoint y: 257, distance: 19.2
drag, startPoint x: 572, startPoint y: 226, endPoint x: 574, endPoint y: 235, distance: 9.6
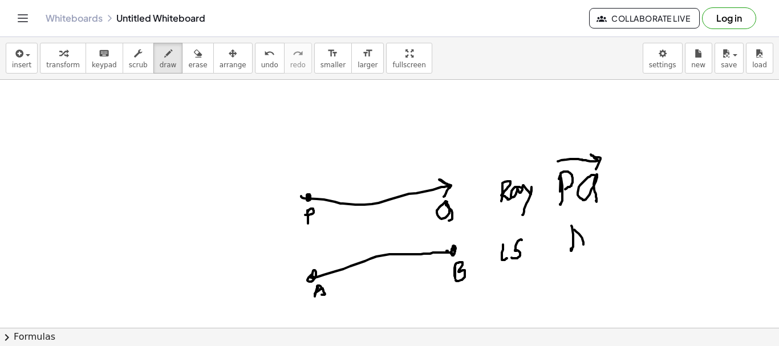
drag, startPoint x: 574, startPoint y: 230, endPoint x: 576, endPoint y: 248, distance: 17.7
drag, startPoint x: 572, startPoint y: 242, endPoint x: 585, endPoint y: 236, distance: 14.5
drag, startPoint x: 594, startPoint y: 223, endPoint x: 598, endPoint y: 240, distance: 17.2
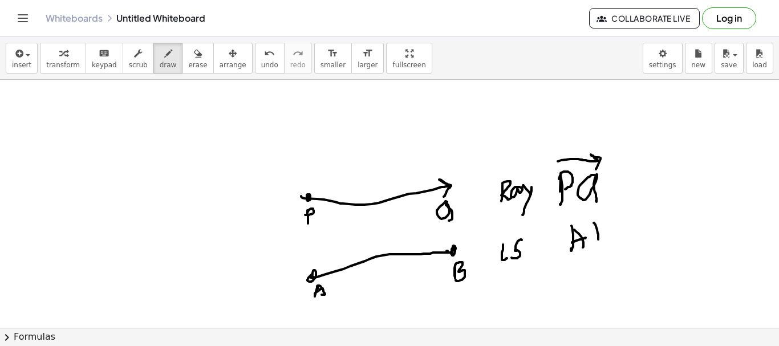
drag, startPoint x: 565, startPoint y: 218, endPoint x: 646, endPoint y: 255, distance: 89.6
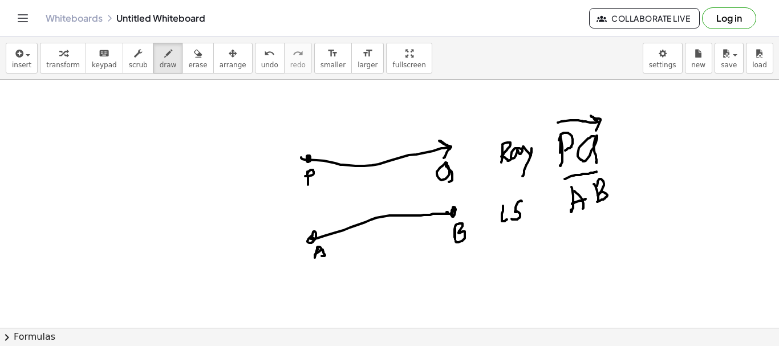
scroll to position [916, 0]
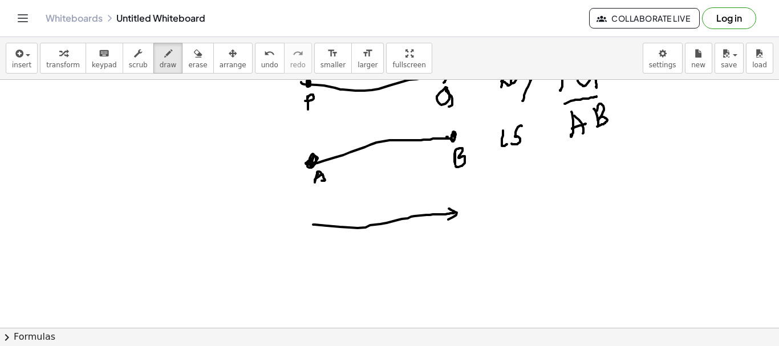
drag, startPoint x: 313, startPoint y: 225, endPoint x: 448, endPoint y: 220, distance: 135.3
drag, startPoint x: 318, startPoint y: 221, endPoint x: 322, endPoint y: 228, distance: 7.7
drag, startPoint x: 318, startPoint y: 240, endPoint x: 337, endPoint y: 245, distance: 19.7
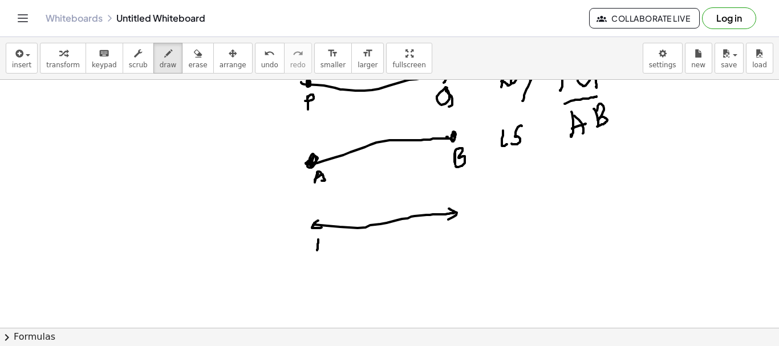
drag, startPoint x: 455, startPoint y: 229, endPoint x: 465, endPoint y: 254, distance: 26.6
drag, startPoint x: 495, startPoint y: 200, endPoint x: 507, endPoint y: 213, distance: 17.3
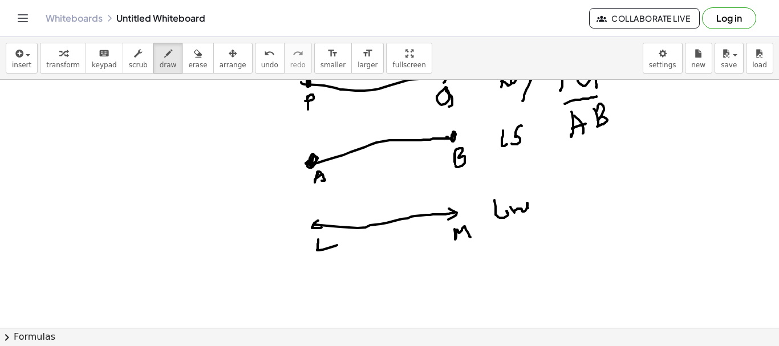
drag, startPoint x: 515, startPoint y: 213, endPoint x: 531, endPoint y: 211, distance: 16.1
drag, startPoint x: 570, startPoint y: 194, endPoint x: 589, endPoint y: 211, distance: 25.1
drag, startPoint x: 598, startPoint y: 192, endPoint x: 609, endPoint y: 201, distance: 14.6
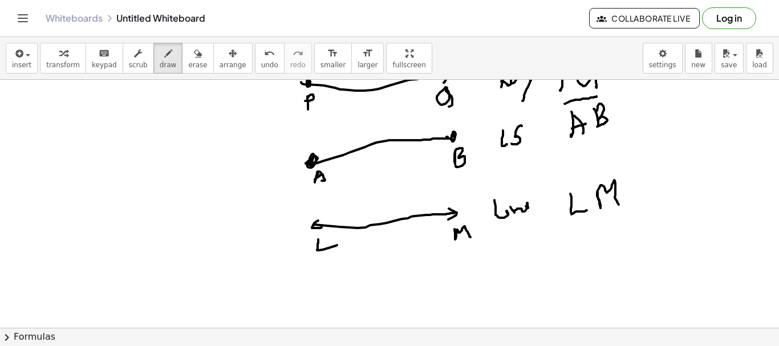
drag, startPoint x: 570, startPoint y: 179, endPoint x: 593, endPoint y: 180, distance: 22.3
drag, startPoint x: 570, startPoint y: 173, endPoint x: 576, endPoint y: 180, distance: 8.6
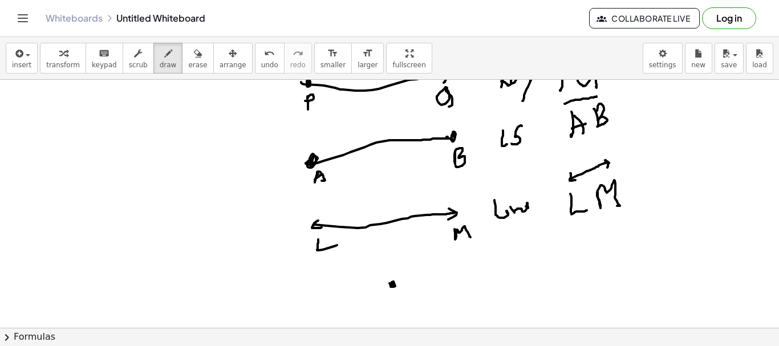
drag, startPoint x: 390, startPoint y: 284, endPoint x: 399, endPoint y: 282, distance: 9.8
drag, startPoint x: 410, startPoint y: 274, endPoint x: 412, endPoint y: 288, distance: 13.4
drag, startPoint x: 412, startPoint y: 274, endPoint x: 425, endPoint y: 289, distance: 19.8
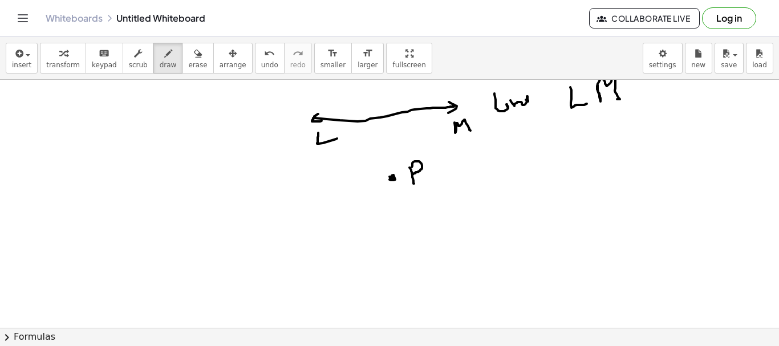
scroll to position [1107, 0]
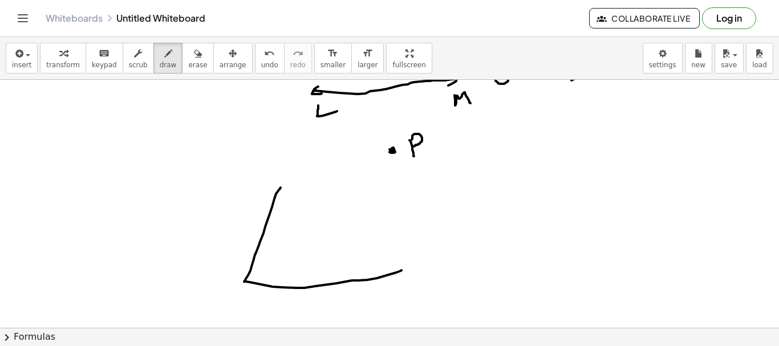
drag, startPoint x: 280, startPoint y: 189, endPoint x: 401, endPoint y: 271, distance: 146.2
drag, startPoint x: 274, startPoint y: 184, endPoint x: 325, endPoint y: 211, distance: 57.4
drag, startPoint x: 396, startPoint y: 268, endPoint x: 254, endPoint y: 184, distance: 164.5
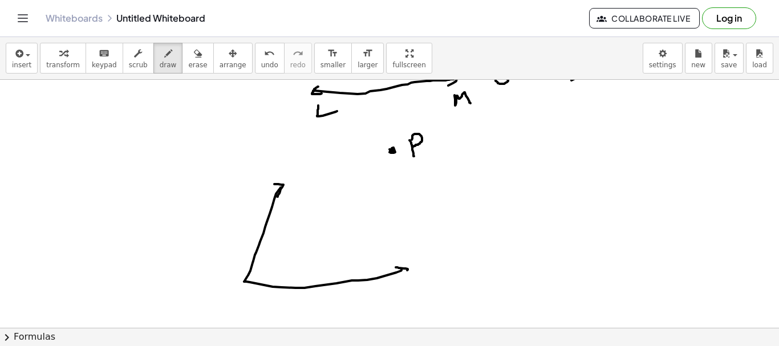
drag, startPoint x: 249, startPoint y: 178, endPoint x: 261, endPoint y: 187, distance: 15.1
drag, startPoint x: 228, startPoint y: 290, endPoint x: 257, endPoint y: 299, distance: 30.5
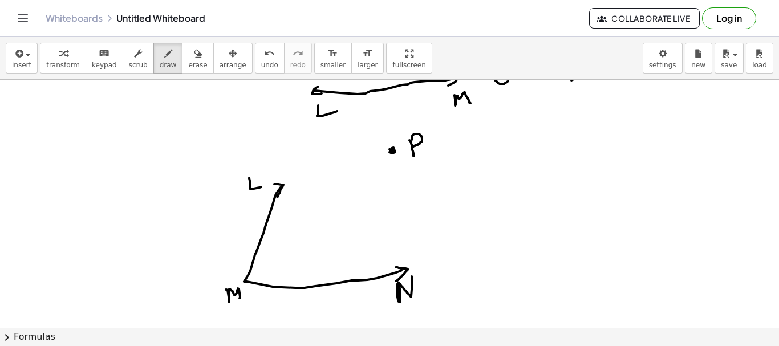
drag, startPoint x: 399, startPoint y: 287, endPoint x: 412, endPoint y: 277, distance: 16.2
drag, startPoint x: 249, startPoint y: 273, endPoint x: 258, endPoint y: 283, distance: 12.9
drag, startPoint x: 457, startPoint y: 213, endPoint x: 477, endPoint y: 232, distance: 27.4
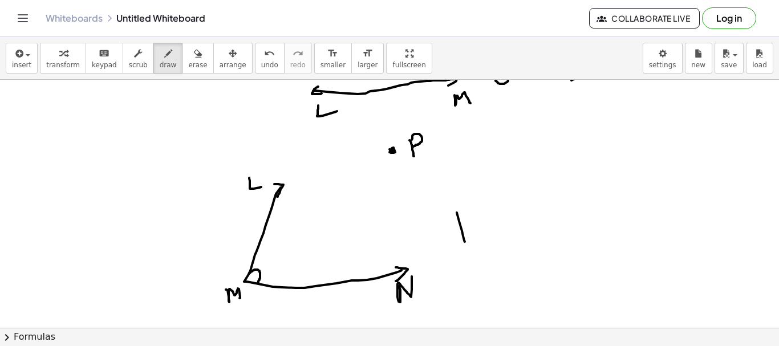
drag, startPoint x: 476, startPoint y: 230, endPoint x: 499, endPoint y: 234, distance: 22.5
drag, startPoint x: 527, startPoint y: 197, endPoint x: 535, endPoint y: 208, distance: 13.5
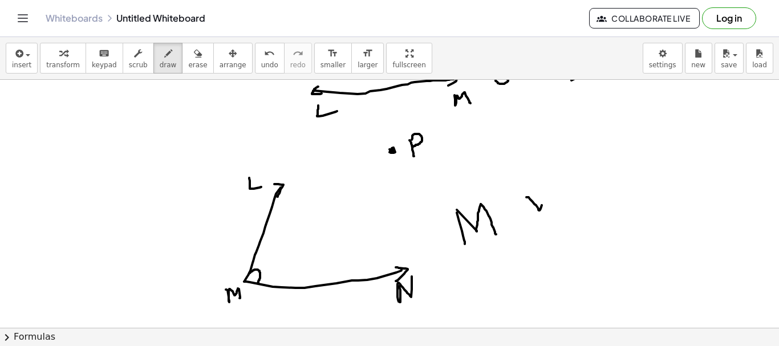
drag, startPoint x: 512, startPoint y: 216, endPoint x: 518, endPoint y: 210, distance: 8.1
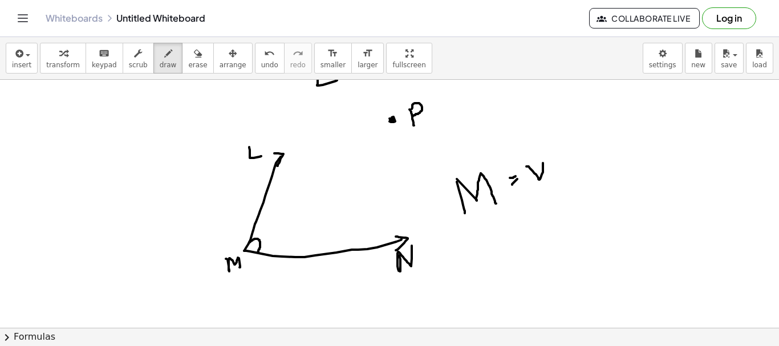
scroll to position [1164, 0]
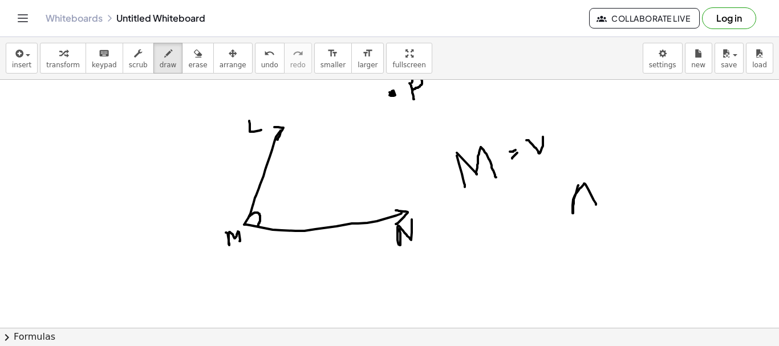
drag, startPoint x: 578, startPoint y: 185, endPoint x: 587, endPoint y: 202, distance: 18.6
drag, startPoint x: 577, startPoint y: 198, endPoint x: 594, endPoint y: 192, distance: 18.0
drag, startPoint x: 457, startPoint y: 209, endPoint x: 476, endPoint y: 232, distance: 30.0
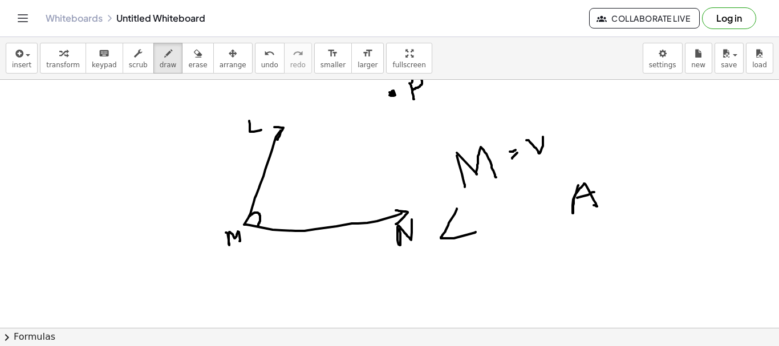
drag, startPoint x: 487, startPoint y: 209, endPoint x: 495, endPoint y: 233, distance: 25.1
drag, startPoint x: 493, startPoint y: 213, endPoint x: 508, endPoint y: 210, distance: 15.7
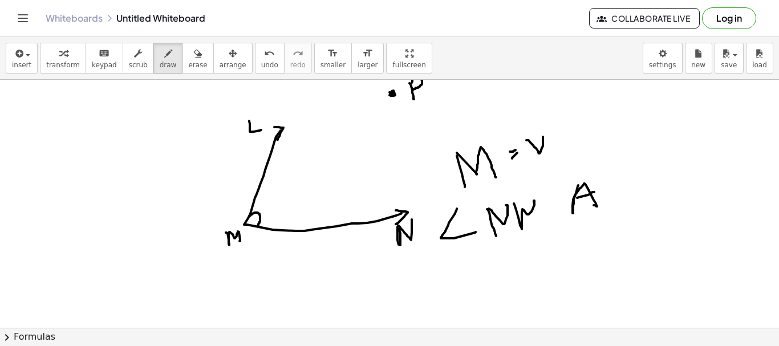
drag, startPoint x: 515, startPoint y: 205, endPoint x: 548, endPoint y: 203, distance: 33.7
drag, startPoint x: 547, startPoint y: 200, endPoint x: 562, endPoint y: 218, distance: 23.9
drag, startPoint x: 481, startPoint y: 256, endPoint x: 686, endPoint y: 217, distance: 209.0
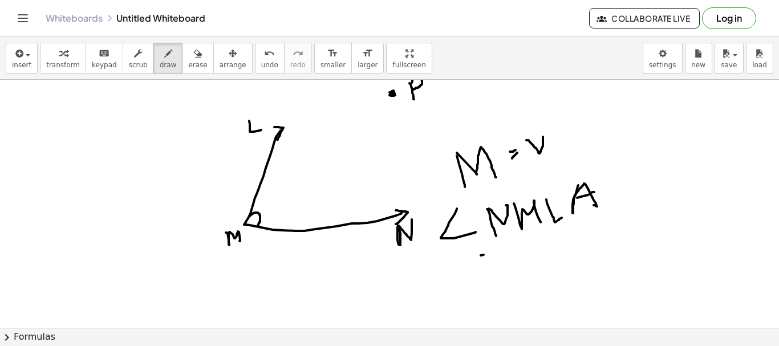
drag, startPoint x: 479, startPoint y: 272, endPoint x: 496, endPoint y: 281, distance: 19.1
drag, startPoint x: 503, startPoint y: 265, endPoint x: 524, endPoint y: 278, distance: 25.6
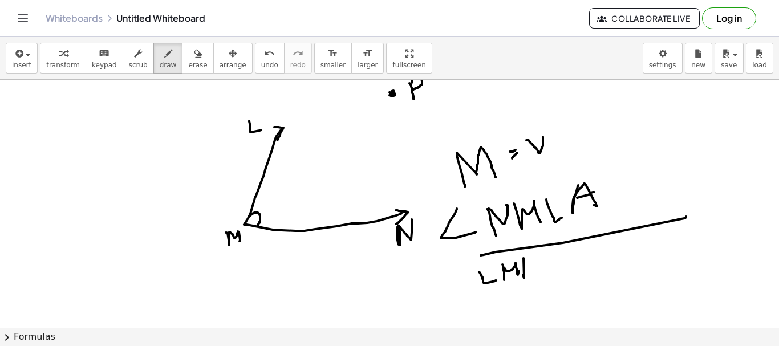
drag, startPoint x: 524, startPoint y: 278, endPoint x: 523, endPoint y: 261, distance: 17.2
drag, startPoint x: 460, startPoint y: 269, endPoint x: 591, endPoint y: 253, distance: 131.7
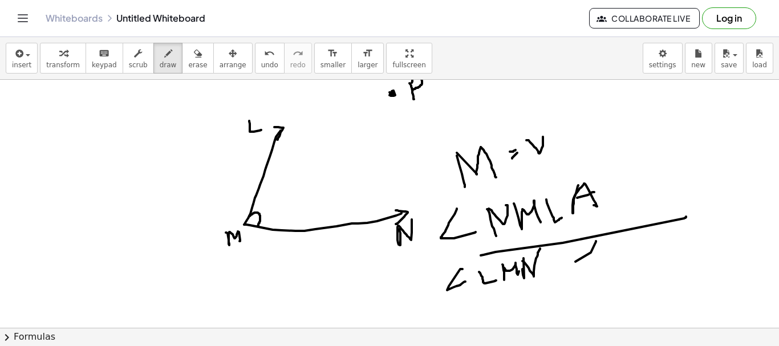
drag, startPoint x: 591, startPoint y: 253, endPoint x: 596, endPoint y: 241, distance: 12.5
drag, startPoint x: 594, startPoint y: 217, endPoint x: 613, endPoint y: 189, distance: 33.2
drag, startPoint x: 55, startPoint y: 141, endPoint x: 71, endPoint y: 135, distance: 17.2
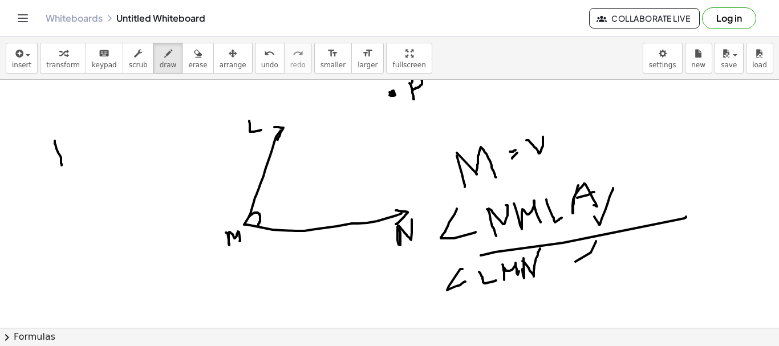
drag, startPoint x: 64, startPoint y: 140, endPoint x: 86, endPoint y: 188, distance: 52.4
drag, startPoint x: 88, startPoint y: 185, endPoint x: 102, endPoint y: 192, distance: 15.8
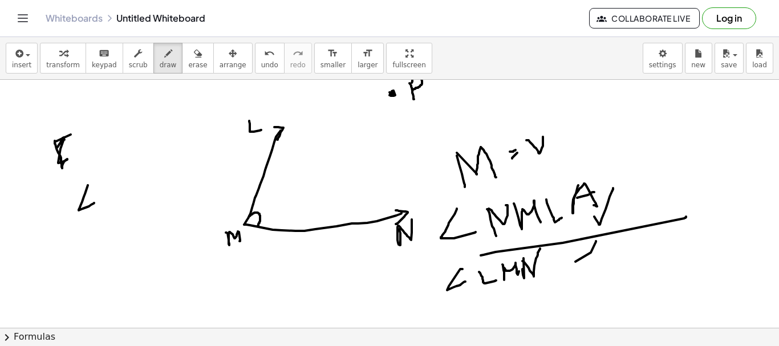
drag, startPoint x: 106, startPoint y: 184, endPoint x: 125, endPoint y: 199, distance: 24.1
drag, startPoint x: 80, startPoint y: 232, endPoint x: 106, endPoint y: 249, distance: 30.4
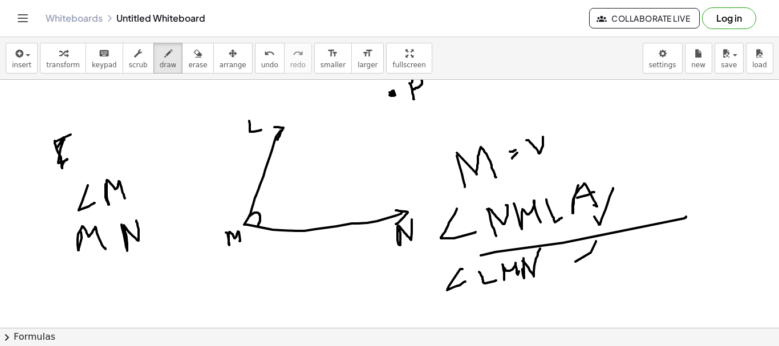
drag, startPoint x: 122, startPoint y: 225, endPoint x: 129, endPoint y: 230, distance: 8.7
drag, startPoint x: 82, startPoint y: 217, endPoint x: 127, endPoint y: 213, distance: 45.3
drag, startPoint x: 74, startPoint y: 173, endPoint x: 110, endPoint y: 171, distance: 35.4
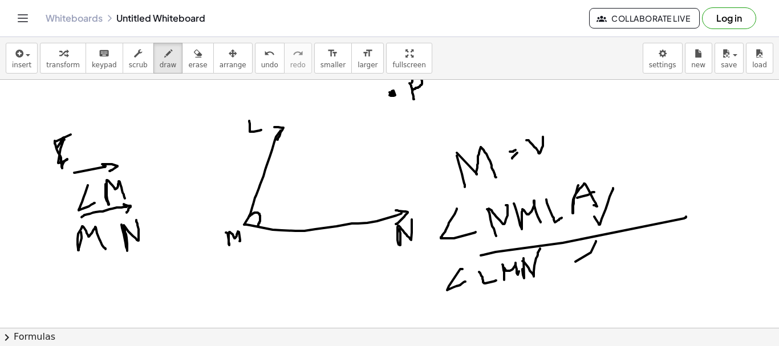
drag, startPoint x: 281, startPoint y: 129, endPoint x: 244, endPoint y: 221, distance: 99.0
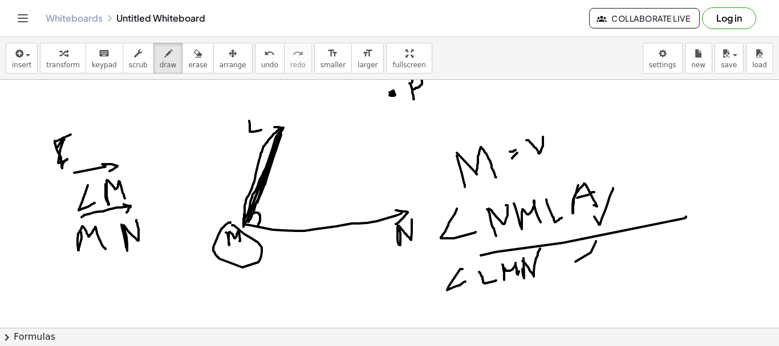
drag, startPoint x: 230, startPoint y: 222, endPoint x: 250, endPoint y: 159, distance: 66.9
drag, startPoint x: 217, startPoint y: 196, endPoint x: 228, endPoint y: 219, distance: 26.0
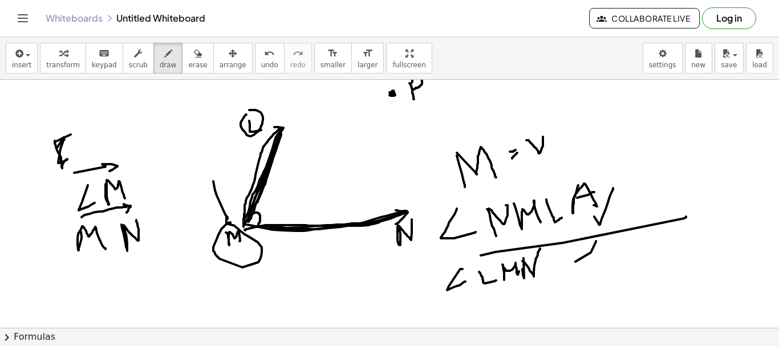
drag, startPoint x: 245, startPoint y: 230, endPoint x: 217, endPoint y: 257, distance: 38.3
drag, startPoint x: 232, startPoint y: 226, endPoint x: 327, endPoint y: 245, distance: 97.1
drag, startPoint x: 413, startPoint y: 211, endPoint x: 415, endPoint y: 256, distance: 45.1
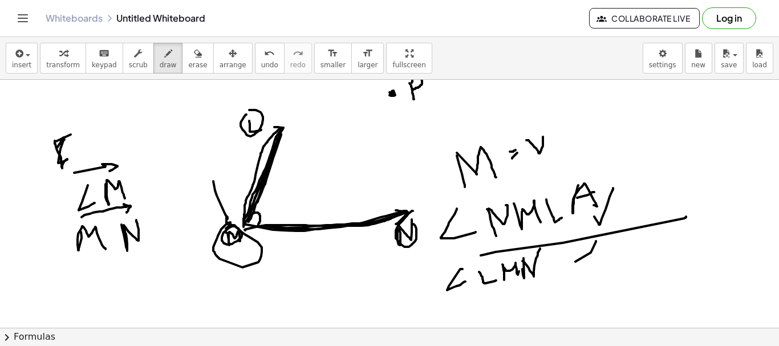
drag, startPoint x: 414, startPoint y: 253, endPoint x: 269, endPoint y: 261, distance: 145.1
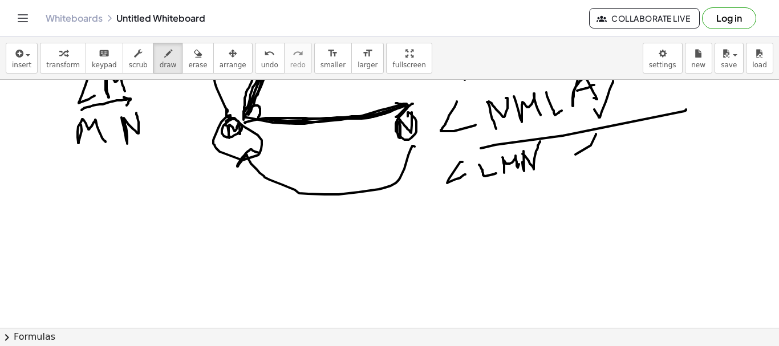
scroll to position [1355, 0]
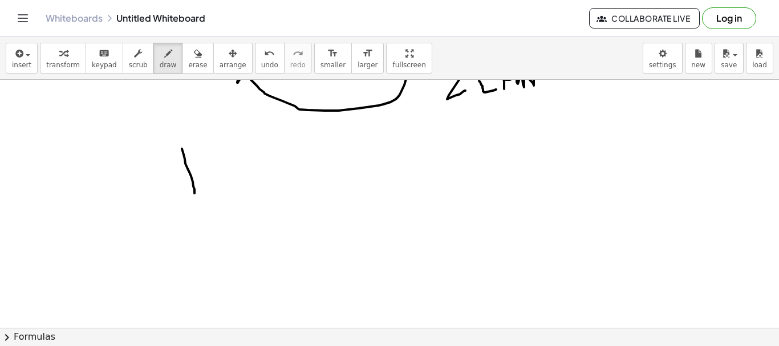
drag, startPoint x: 182, startPoint y: 149, endPoint x: 185, endPoint y: 168, distance: 19.0
drag, startPoint x: 184, startPoint y: 152, endPoint x: 213, endPoint y: 193, distance: 49.9
drag, startPoint x: 238, startPoint y: 143, endPoint x: 232, endPoint y: 183, distance: 40.4
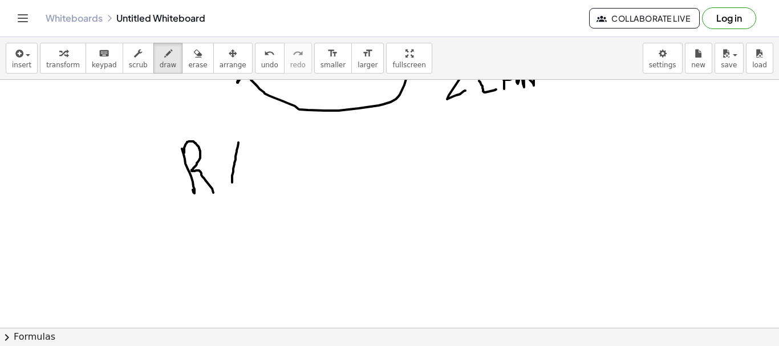
drag, startPoint x: 238, startPoint y: 147, endPoint x: 256, endPoint y: 177, distance: 35.0
drag, startPoint x: 234, startPoint y: 165, endPoint x: 250, endPoint y: 162, distance: 16.3
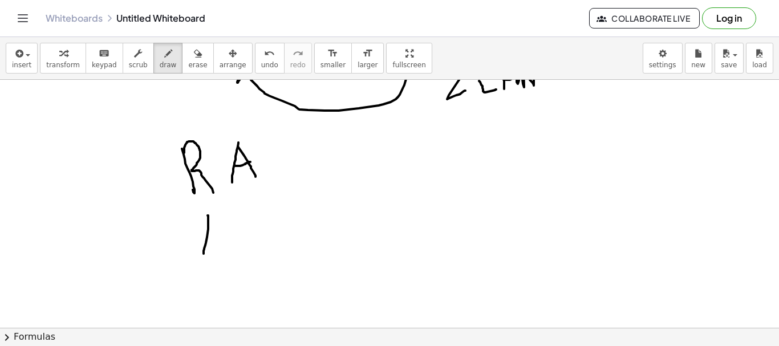
drag, startPoint x: 208, startPoint y: 216, endPoint x: 203, endPoint y: 257, distance: 41.9
drag, startPoint x: 217, startPoint y: 228, endPoint x: 204, endPoint y: 241, distance: 19.0
drag, startPoint x: 204, startPoint y: 241, endPoint x: 219, endPoint y: 237, distance: 15.9
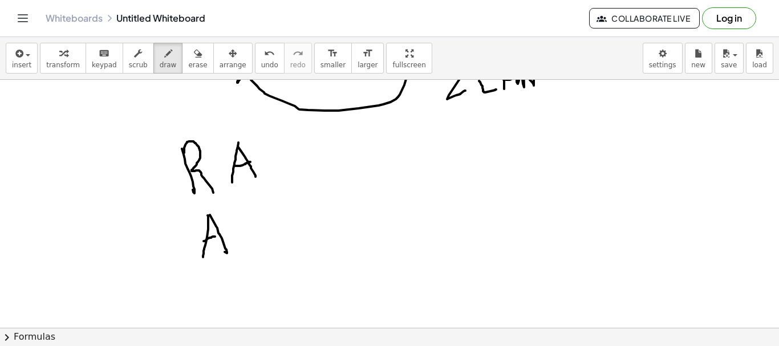
drag, startPoint x: 252, startPoint y: 209, endPoint x: 254, endPoint y: 230, distance: 21.3
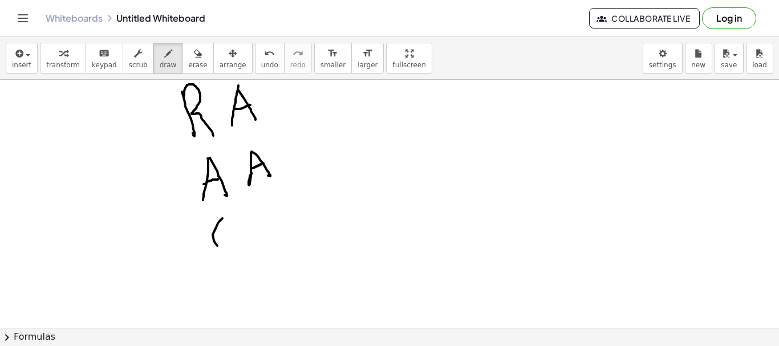
drag, startPoint x: 218, startPoint y: 224, endPoint x: 238, endPoint y: 224, distance: 20.0
drag, startPoint x: 238, startPoint y: 224, endPoint x: 222, endPoint y: 216, distance: 17.6
drag, startPoint x: 258, startPoint y: 212, endPoint x: 260, endPoint y: 226, distance: 13.9
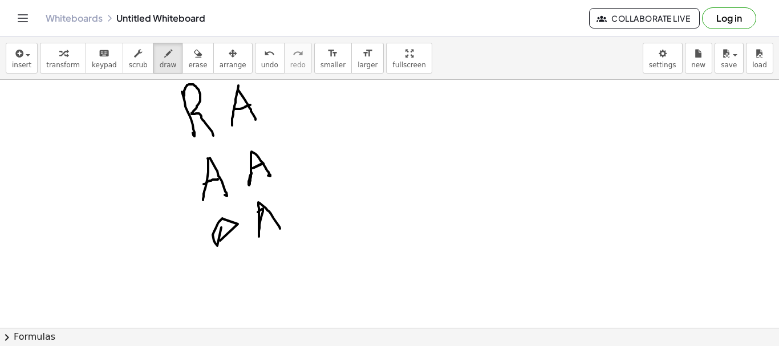
drag, startPoint x: 260, startPoint y: 226, endPoint x: 274, endPoint y: 219, distance: 15.8
drag, startPoint x: 228, startPoint y: 221, endPoint x: 236, endPoint y: 270, distance: 49.7
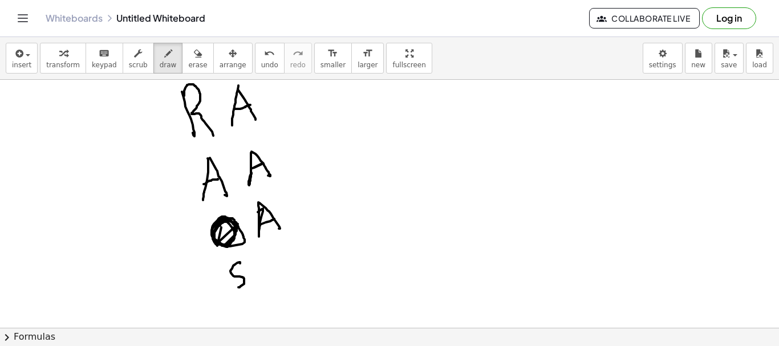
drag, startPoint x: 240, startPoint y: 263, endPoint x: 228, endPoint y: 288, distance: 27.3
drag, startPoint x: 270, startPoint y: 253, endPoint x: 264, endPoint y: 278, distance: 26.3
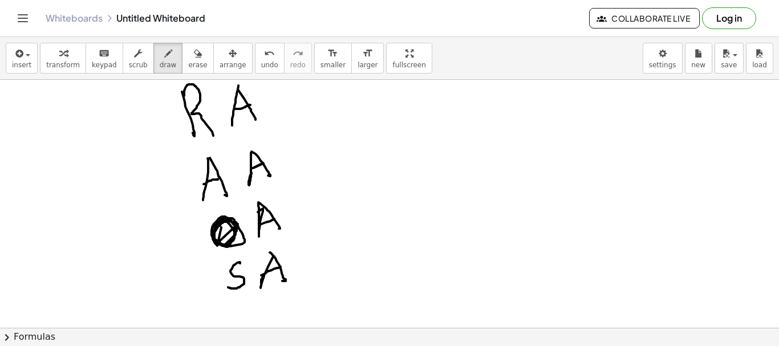
drag, startPoint x: 261, startPoint y: 276, endPoint x: 286, endPoint y: 265, distance: 27.1
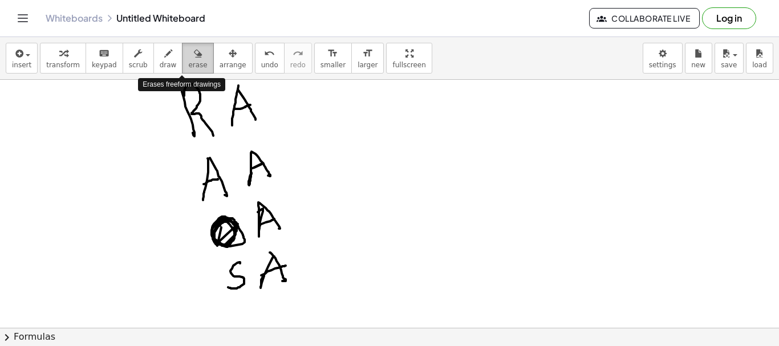
click at [188, 62] on span "erase" at bounding box center [197, 65] width 19 height 8
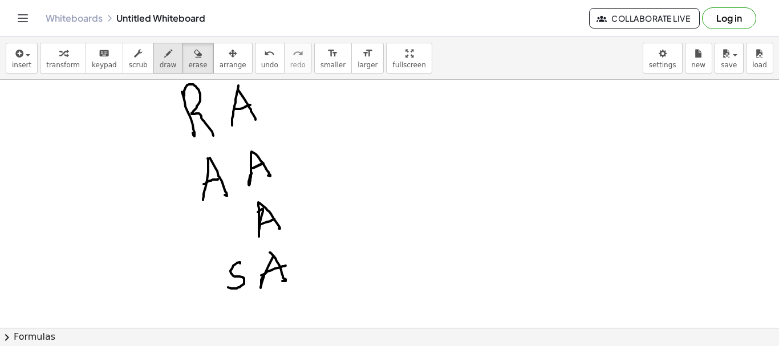
click at [162, 54] on button "draw" at bounding box center [168, 58] width 30 height 31
drag, startPoint x: 224, startPoint y: 216, endPoint x: 226, endPoint y: 226, distance: 10.5
drag, startPoint x: 287, startPoint y: 112, endPoint x: 303, endPoint y: 110, distance: 16.1
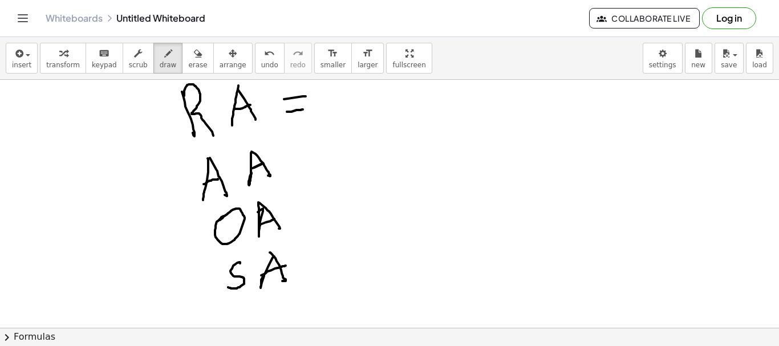
drag, startPoint x: 305, startPoint y: 96, endPoint x: 337, endPoint y: 87, distance: 33.2
drag, startPoint x: 339, startPoint y: 85, endPoint x: 351, endPoint y: 98, distance: 17.0
drag, startPoint x: 354, startPoint y: 87, endPoint x: 365, endPoint y: 80, distance: 13.1
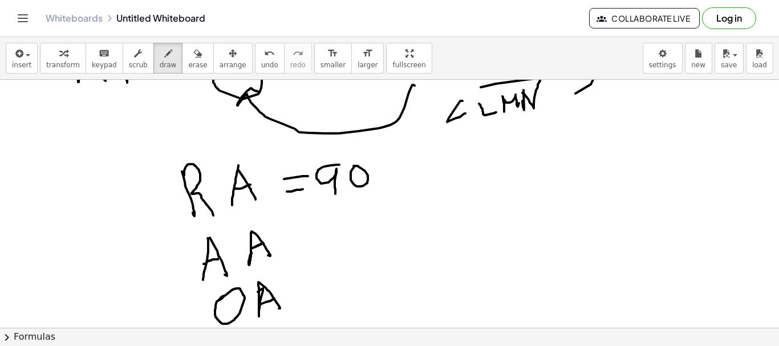
scroll to position [1305, 0]
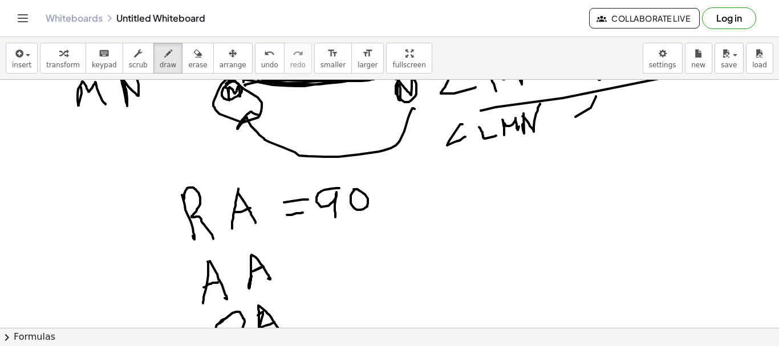
drag, startPoint x: 369, startPoint y: 79, endPoint x: 367, endPoint y: 99, distance: 20.1
click at [371, 88] on div "insert select one: Math Expression Function Text Youtube Video Graphing Geometr…" at bounding box center [389, 191] width 779 height 309
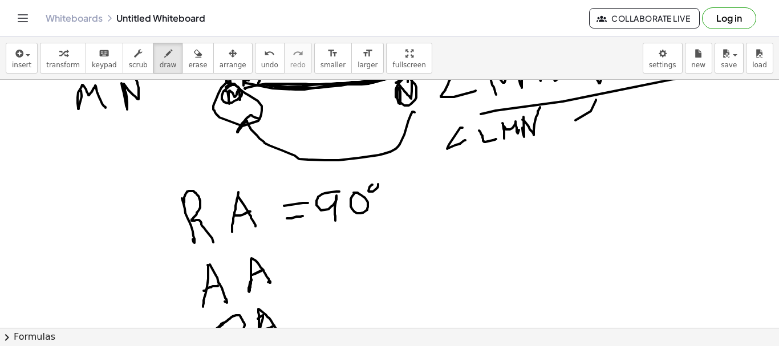
drag, startPoint x: 373, startPoint y: 185, endPoint x: 381, endPoint y: 188, distance: 9.2
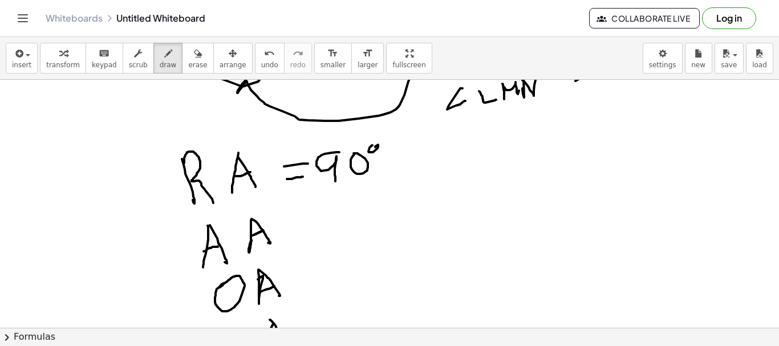
scroll to position [1362, 0]
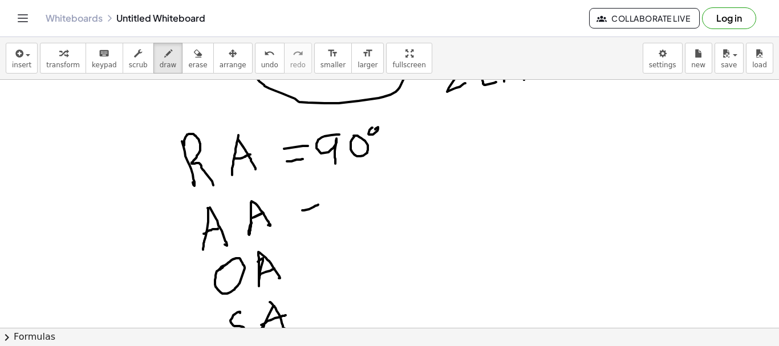
drag, startPoint x: 302, startPoint y: 211, endPoint x: 318, endPoint y: 205, distance: 17.0
drag, startPoint x: 314, startPoint y: 184, endPoint x: 358, endPoint y: 184, distance: 43.9
drag, startPoint x: 353, startPoint y: 179, endPoint x: 373, endPoint y: 199, distance: 27.8
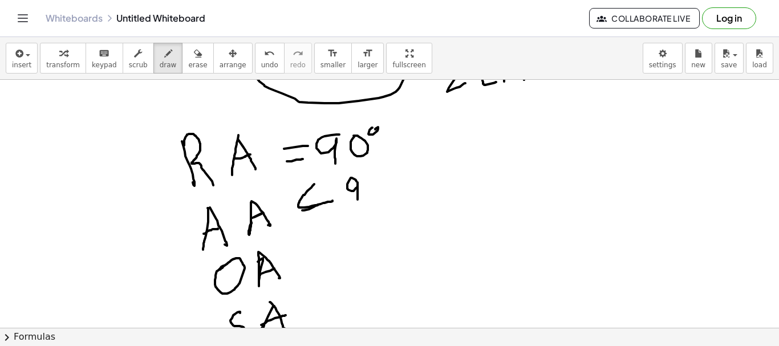
drag, startPoint x: 382, startPoint y: 173, endPoint x: 307, endPoint y: 176, distance: 74.8
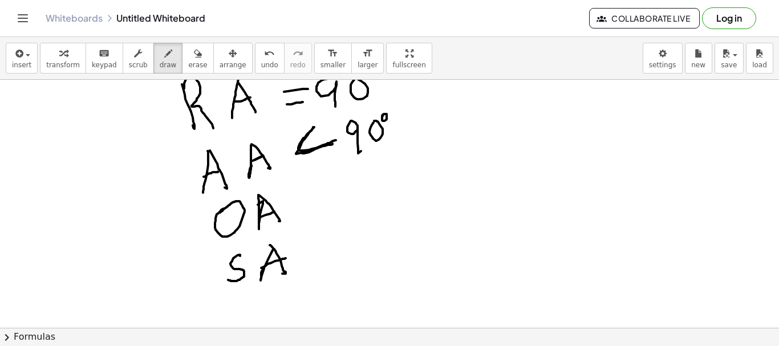
drag, startPoint x: 313, startPoint y: 127, endPoint x: 332, endPoint y: 149, distance: 29.1
drag, startPoint x: 310, startPoint y: 186, endPoint x: 366, endPoint y: 194, distance: 55.9
drag, startPoint x: 384, startPoint y: 177, endPoint x: 384, endPoint y: 196, distance: 18.3
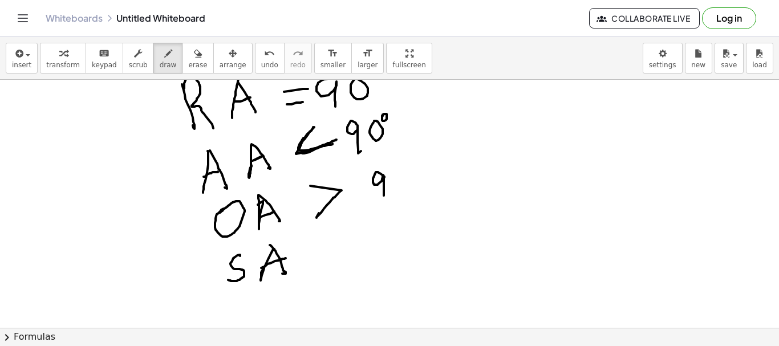
drag, startPoint x: 393, startPoint y: 172, endPoint x: 401, endPoint y: 167, distance: 9.5
drag, startPoint x: 403, startPoint y: 162, endPoint x: 393, endPoint y: 191, distance: 30.9
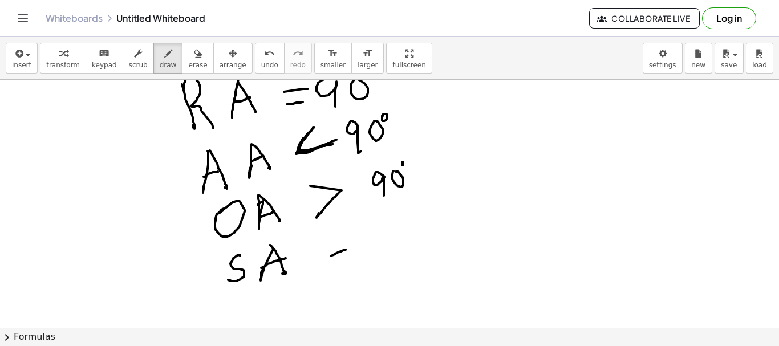
drag, startPoint x: 330, startPoint y: 245, endPoint x: 345, endPoint y: 237, distance: 16.6
drag, startPoint x: 378, startPoint y: 234, endPoint x: 386, endPoint y: 242, distance: 10.9
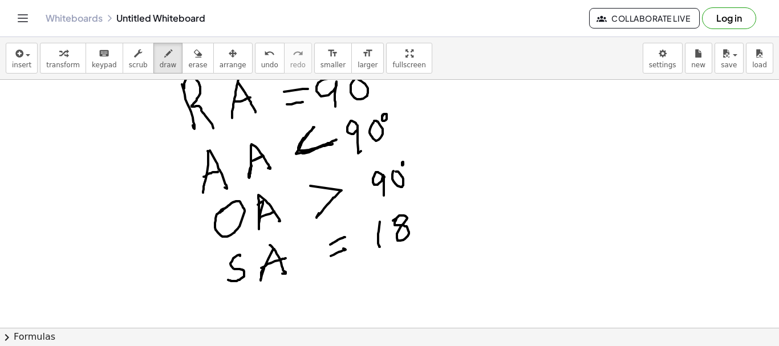
drag, startPoint x: 434, startPoint y: 199, endPoint x: 451, endPoint y: 207, distance: 18.9
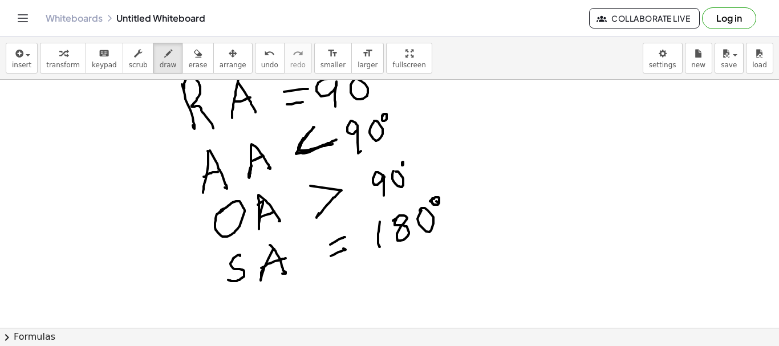
drag, startPoint x: 543, startPoint y: 182, endPoint x: 620, endPoint y: 174, distance: 78.0
drag, startPoint x: 541, startPoint y: 166, endPoint x: 554, endPoint y: 178, distance: 17.3
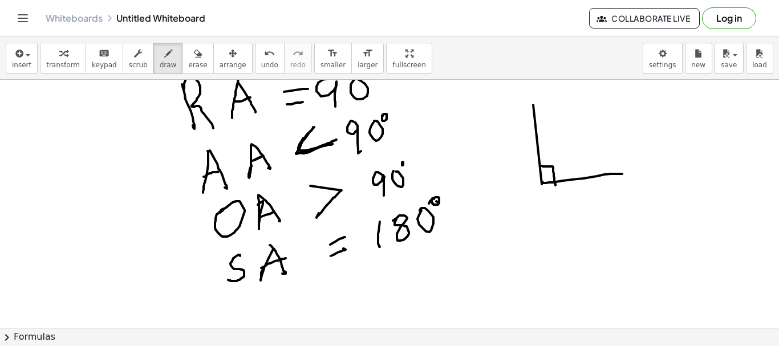
drag, startPoint x: 537, startPoint y: 164, endPoint x: 549, endPoint y: 173, distance: 15.5
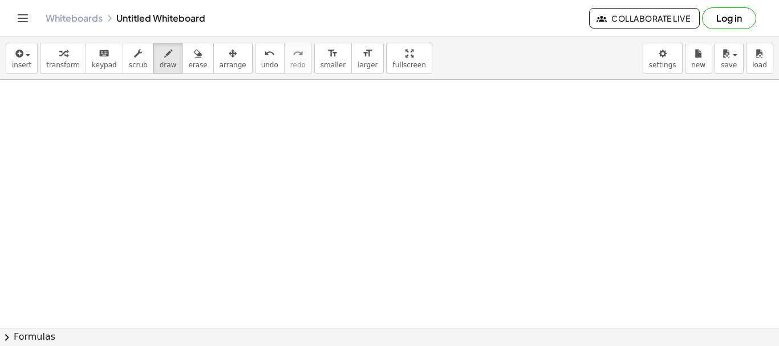
scroll to position [1660, 0]
drag, startPoint x: 164, startPoint y: 109, endPoint x: 170, endPoint y: 132, distance: 24.2
drag, startPoint x: 184, startPoint y: 112, endPoint x: 188, endPoint y: 122, distance: 9.7
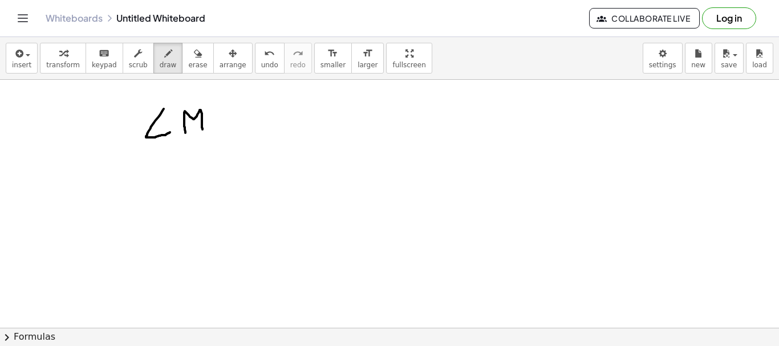
drag, startPoint x: 185, startPoint y: 111, endPoint x: 205, endPoint y: 115, distance: 20.3
drag, startPoint x: 232, startPoint y: 109, endPoint x: 230, endPoint y: 124, distance: 15.6
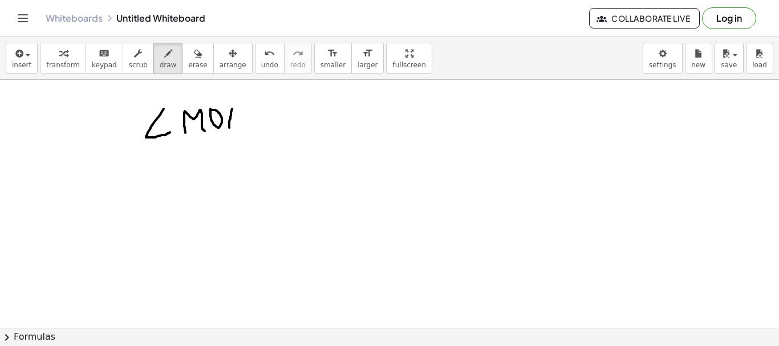
drag, startPoint x: 234, startPoint y: 110, endPoint x: 248, endPoint y: 105, distance: 13.9
drag, startPoint x: 158, startPoint y: 159, endPoint x: 167, endPoint y: 177, distance: 20.4
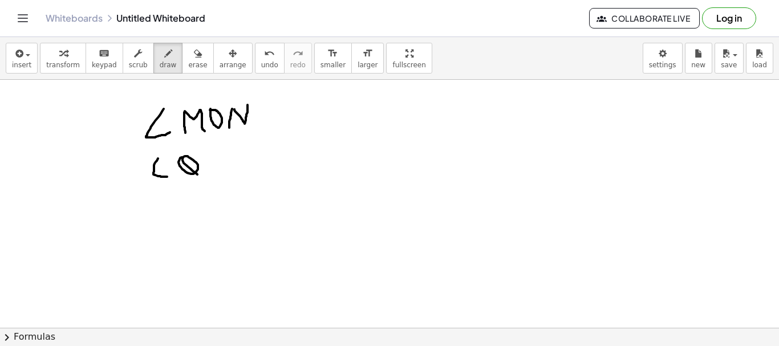
drag, startPoint x: 182, startPoint y: 157, endPoint x: 204, endPoint y: 163, distance: 23.0
drag, startPoint x: 206, startPoint y: 155, endPoint x: 223, endPoint y: 151, distance: 17.7
drag, startPoint x: 222, startPoint y: 146, endPoint x: 244, endPoint y: 163, distance: 27.6
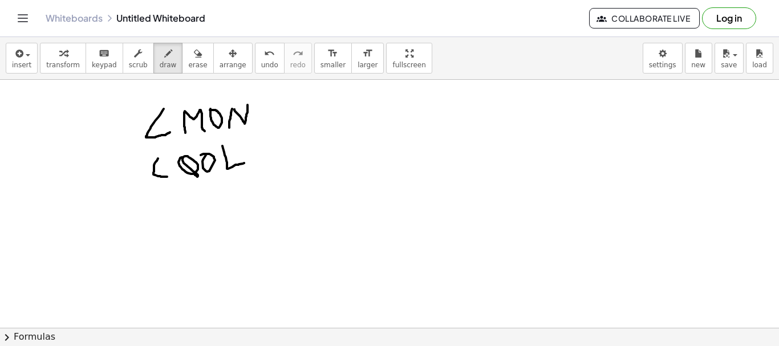
drag, startPoint x: 354, startPoint y: 100, endPoint x: 364, endPoint y: 105, distance: 11.5
drag, startPoint x: 335, startPoint y: 101, endPoint x: 338, endPoint y: 122, distance: 21.3
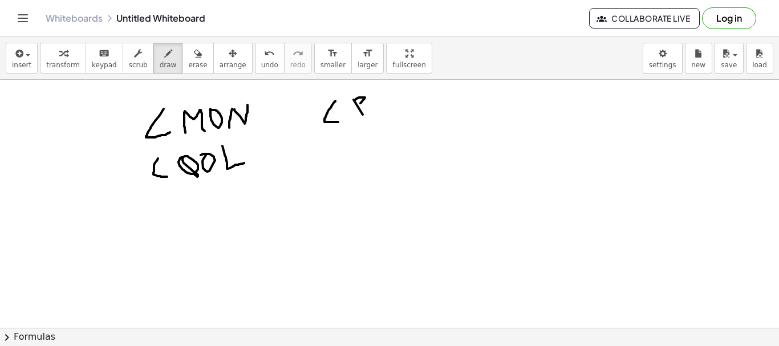
drag, startPoint x: 355, startPoint y: 100, endPoint x: 376, endPoint y: 110, distance: 23.0
drag, startPoint x: 376, startPoint y: 110, endPoint x: 372, endPoint y: 99, distance: 12.1
drag, startPoint x: 392, startPoint y: 98, endPoint x: 394, endPoint y: 113, distance: 15.6
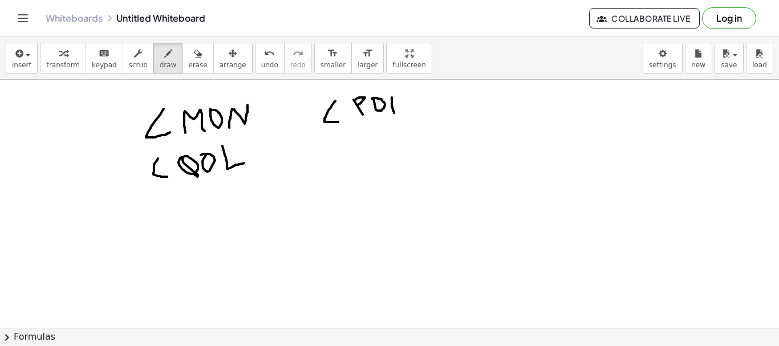
drag, startPoint x: 403, startPoint y: 98, endPoint x: 404, endPoint y: 109, distance: 10.9
drag, startPoint x: 342, startPoint y: 141, endPoint x: 352, endPoint y: 150, distance: 13.3
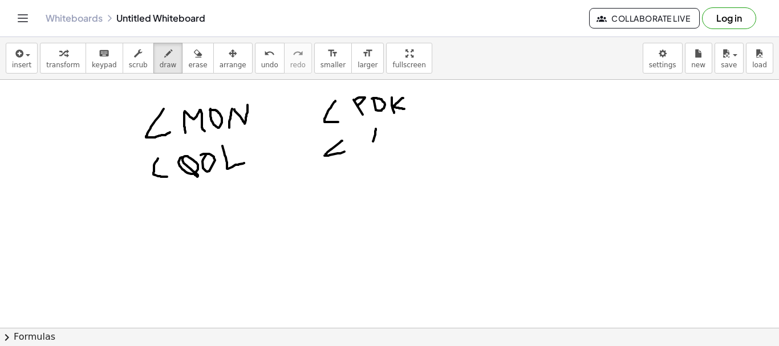
drag, startPoint x: 376, startPoint y: 129, endPoint x: 378, endPoint y: 135, distance: 6.5
drag, startPoint x: 383, startPoint y: 132, endPoint x: 375, endPoint y: 140, distance: 11.7
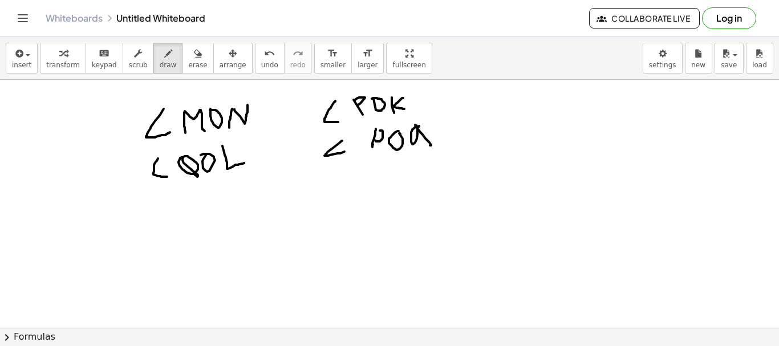
drag, startPoint x: 419, startPoint y: 126, endPoint x: 435, endPoint y: 146, distance: 25.2
drag, startPoint x: 343, startPoint y: 170, endPoint x: 349, endPoint y: 179, distance: 11.1
drag, startPoint x: 386, startPoint y: 168, endPoint x: 384, endPoint y: 190, distance: 22.3
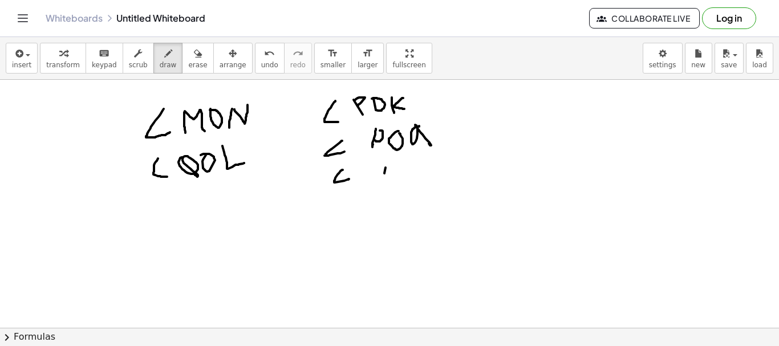
drag, startPoint x: 395, startPoint y: 168, endPoint x: 407, endPoint y: 173, distance: 12.3
drag, startPoint x: 430, startPoint y: 169, endPoint x: 439, endPoint y: 196, distance: 28.5
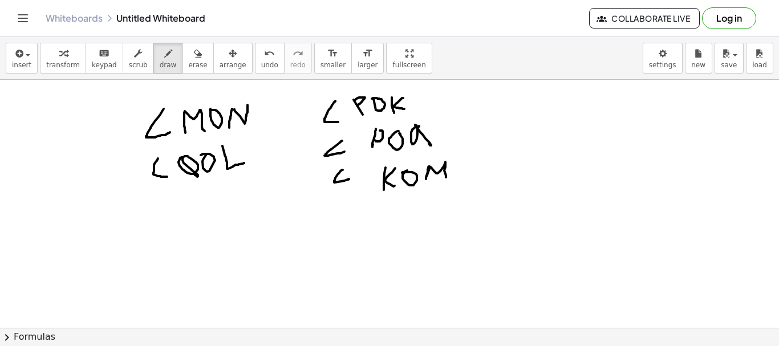
drag, startPoint x: 347, startPoint y: 207, endPoint x: 354, endPoint y: 221, distance: 15.3
drag, startPoint x: 390, startPoint y: 204, endPoint x: 408, endPoint y: 211, distance: 19.8
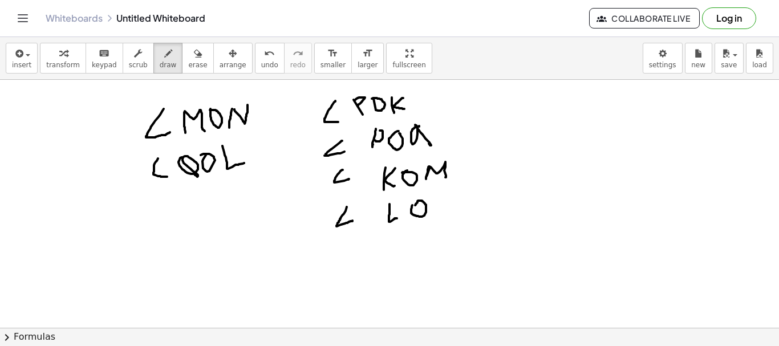
drag, startPoint x: 434, startPoint y: 199, endPoint x: 434, endPoint y: 213, distance: 13.7
drag, startPoint x: 434, startPoint y: 201, endPoint x: 446, endPoint y: 197, distance: 13.2
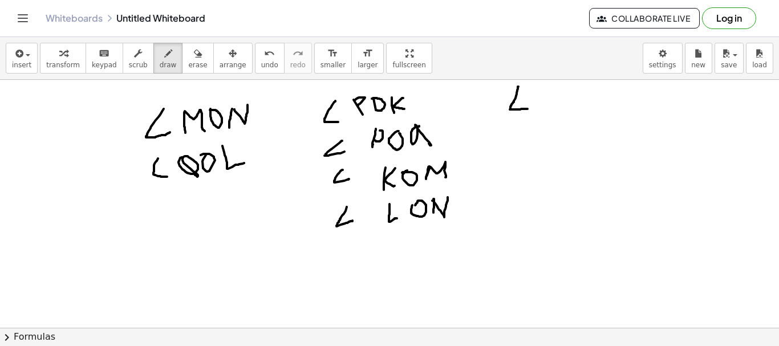
drag, startPoint x: 519, startPoint y: 87, endPoint x: 528, endPoint y: 109, distance: 24.0
drag, startPoint x: 537, startPoint y: 85, endPoint x: 542, endPoint y: 95, distance: 11.2
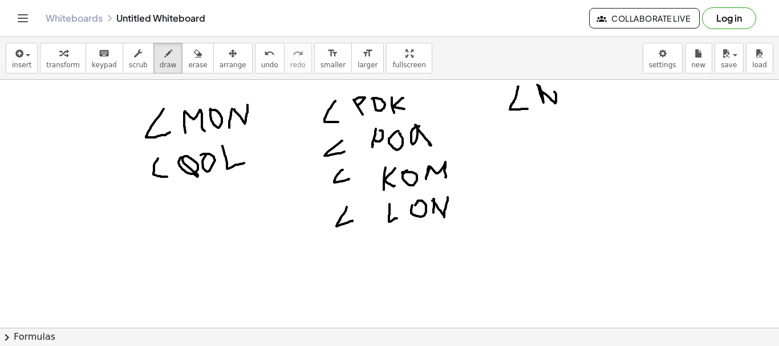
drag, startPoint x: 539, startPoint y: 89, endPoint x: 560, endPoint y: 85, distance: 20.9
drag, startPoint x: 567, startPoint y: 89, endPoint x: 576, endPoint y: 93, distance: 10.0
drag, startPoint x: 594, startPoint y: 90, endPoint x: 602, endPoint y: 99, distance: 12.5
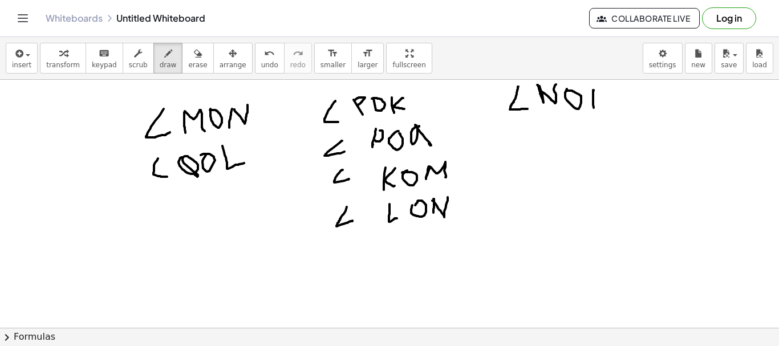
drag, startPoint x: 606, startPoint y: 94, endPoint x: 606, endPoint y: 106, distance: 12.6
drag, startPoint x: 517, startPoint y: 133, endPoint x: 523, endPoint y: 146, distance: 14.5
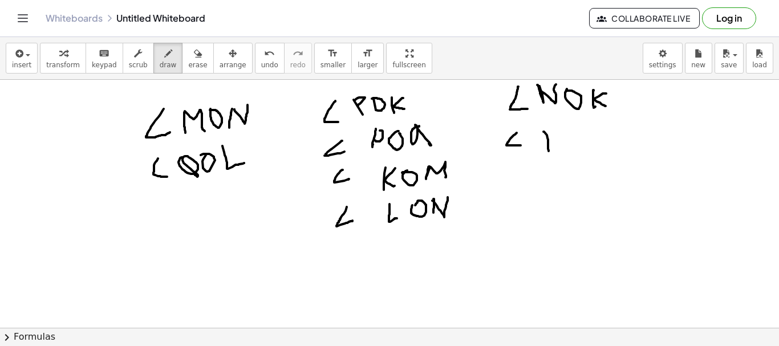
drag, startPoint x: 544, startPoint y: 132, endPoint x: 549, endPoint y: 151, distance: 20.1
drag, startPoint x: 544, startPoint y: 135, endPoint x: 559, endPoint y: 137, distance: 15.6
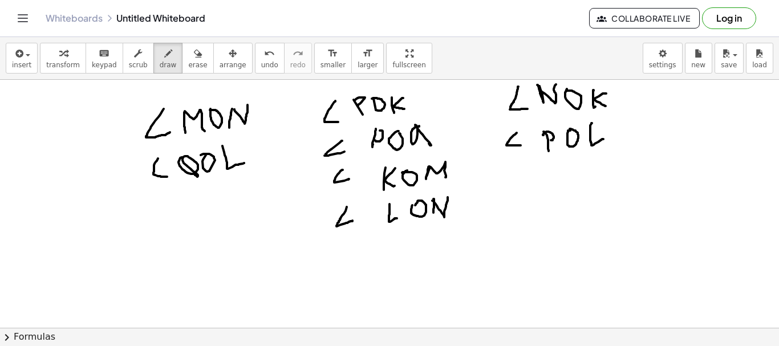
drag, startPoint x: 592, startPoint y: 123, endPoint x: 604, endPoint y: 139, distance: 19.5
drag, startPoint x: 517, startPoint y: 169, endPoint x: 518, endPoint y: 184, distance: 14.3
drag, startPoint x: 557, startPoint y: 166, endPoint x: 555, endPoint y: 183, distance: 16.7
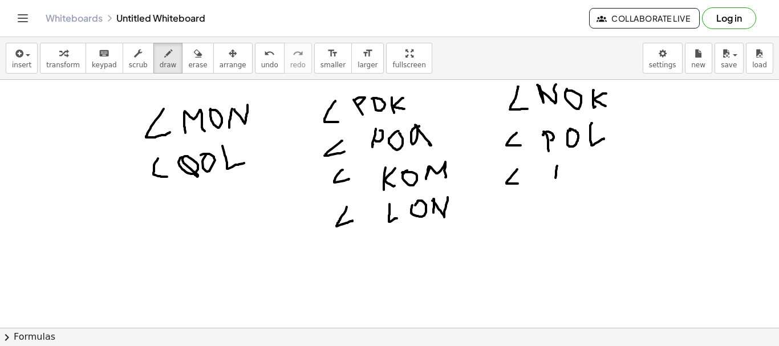
drag, startPoint x: 555, startPoint y: 168, endPoint x: 566, endPoint y: 165, distance: 11.9
drag, startPoint x: 578, startPoint y: 164, endPoint x: 601, endPoint y: 164, distance: 22.2
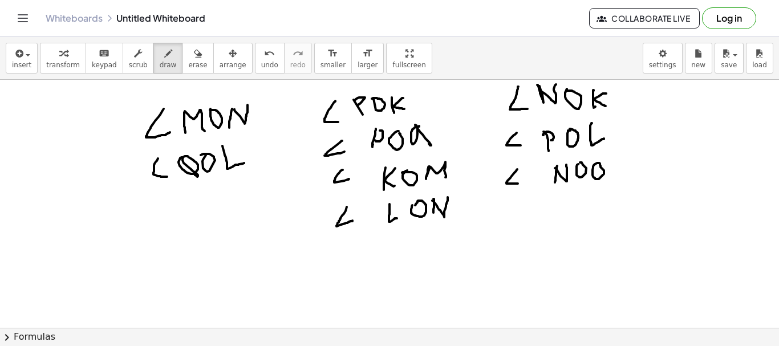
drag, startPoint x: 598, startPoint y: 173, endPoint x: 610, endPoint y: 180, distance: 14.0
